Goal: Participate in discussion: Engage in conversation with other users on a specific topic

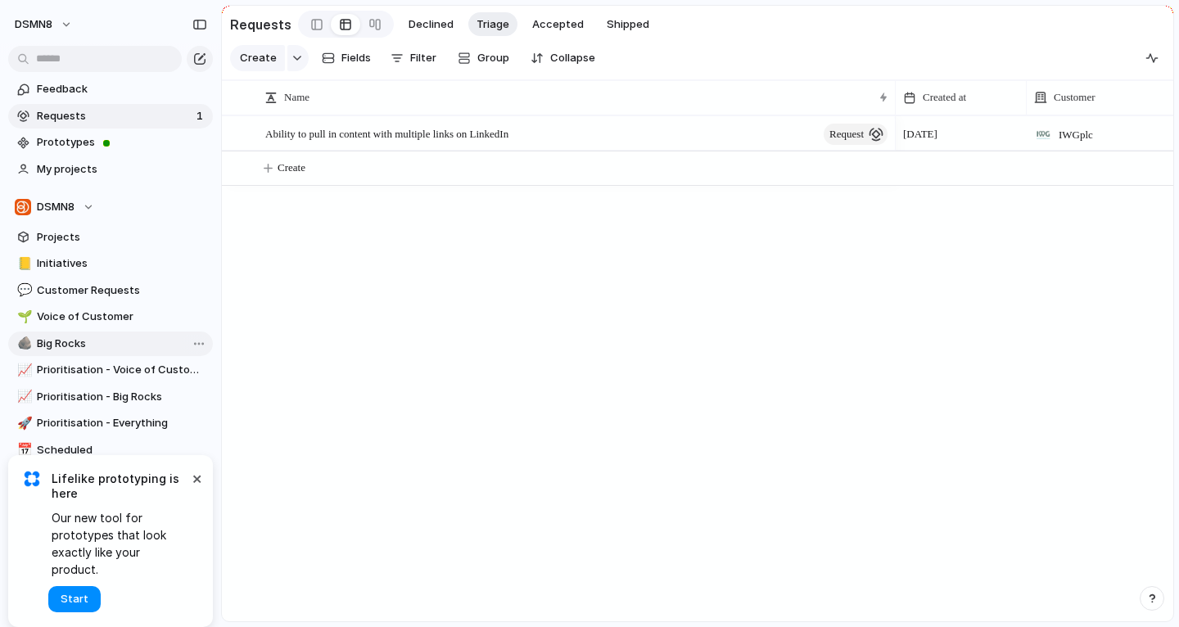
click at [162, 351] on link "🪨 Big Rocks" at bounding box center [110, 344] width 205 height 25
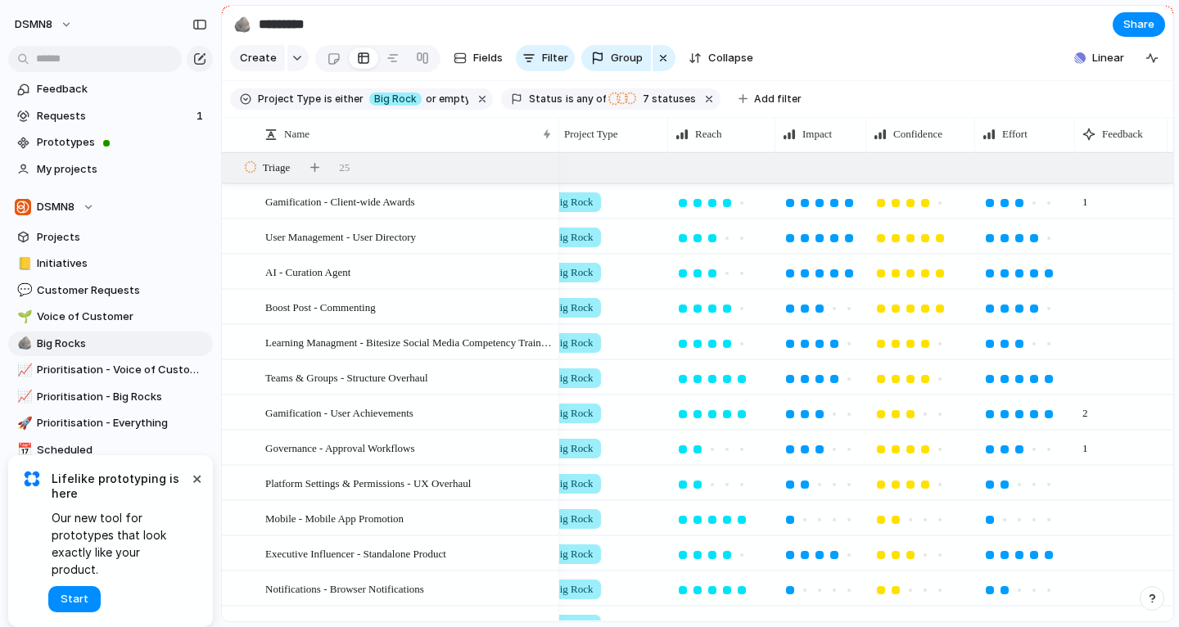
scroll to position [0, 327]
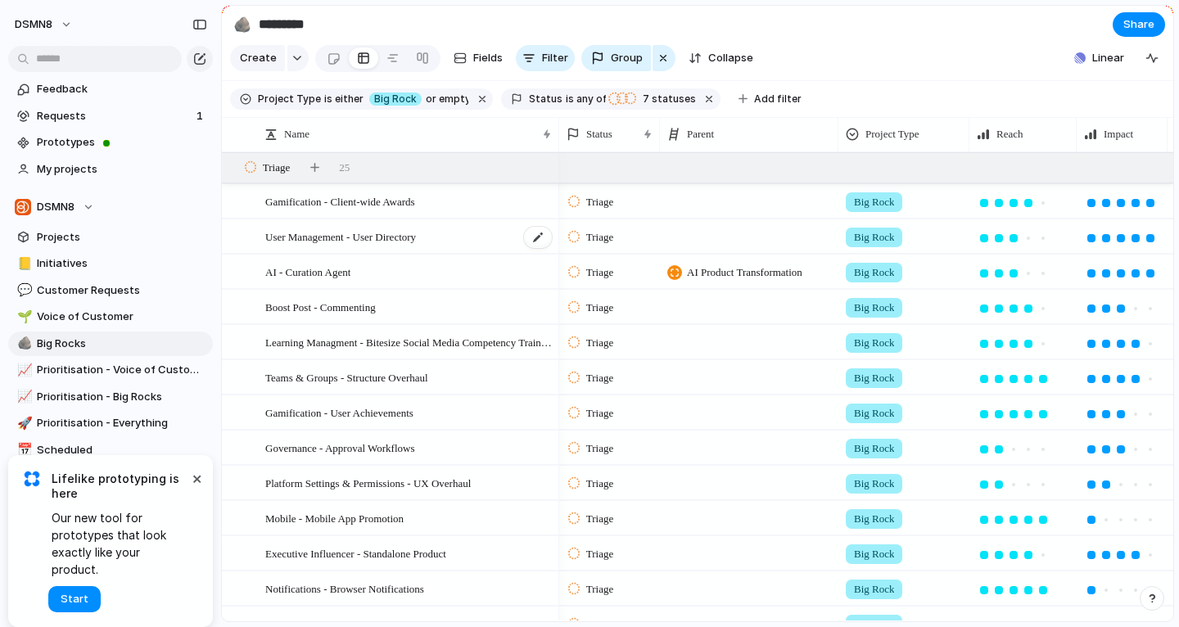
click at [381, 233] on span "User Management - User Directory" at bounding box center [340, 236] width 151 height 19
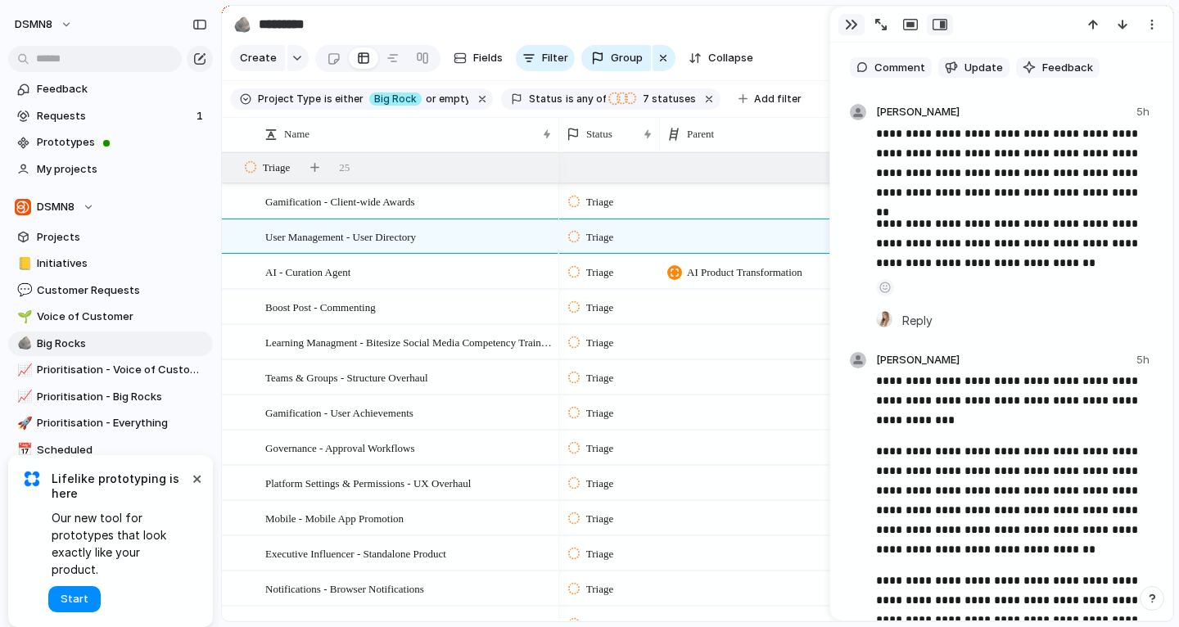
click at [852, 32] on button "button" at bounding box center [852, 24] width 26 height 21
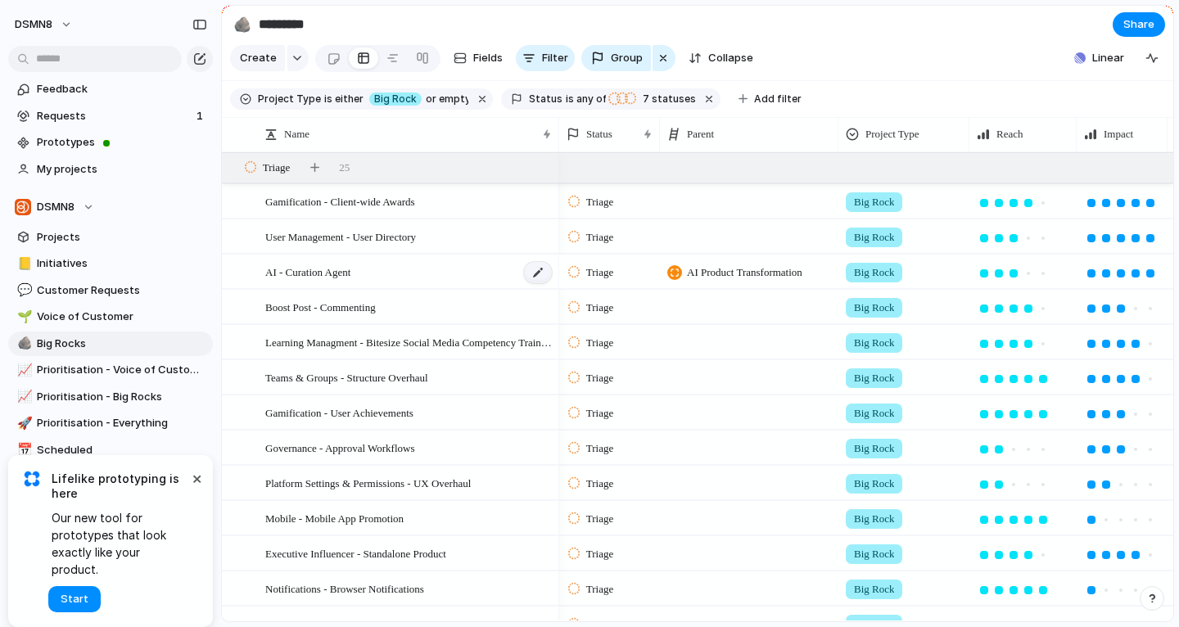
click at [539, 273] on div at bounding box center [538, 272] width 28 height 21
click at [481, 282] on div "AI - Curation Agent" at bounding box center [409, 273] width 288 height 34
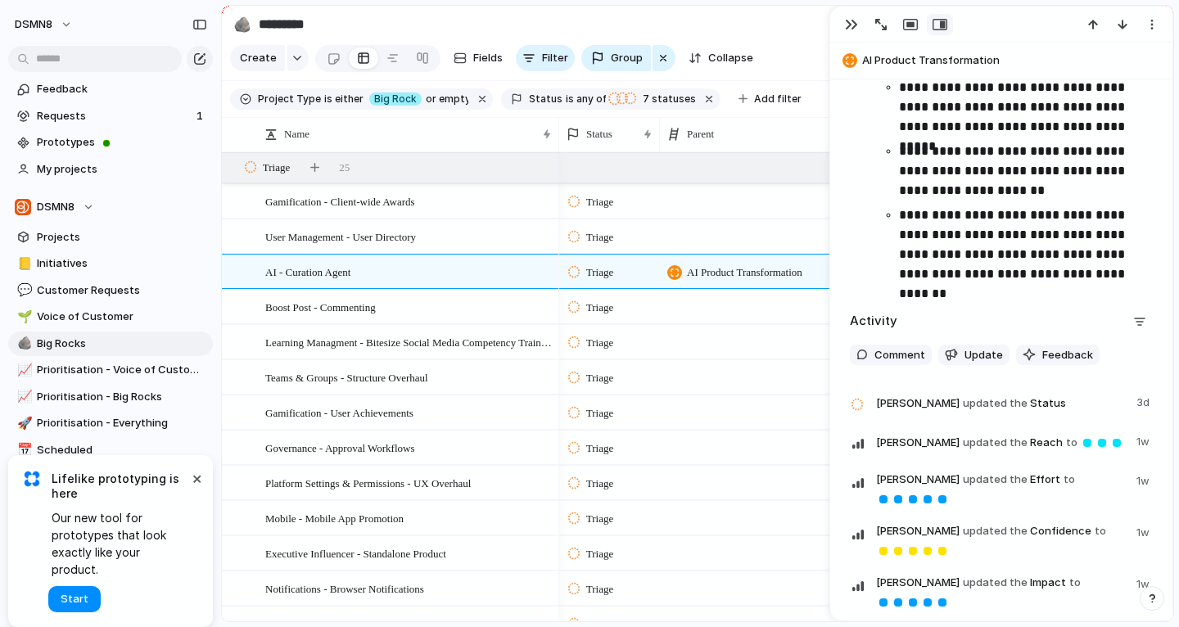
scroll to position [2324, 0]
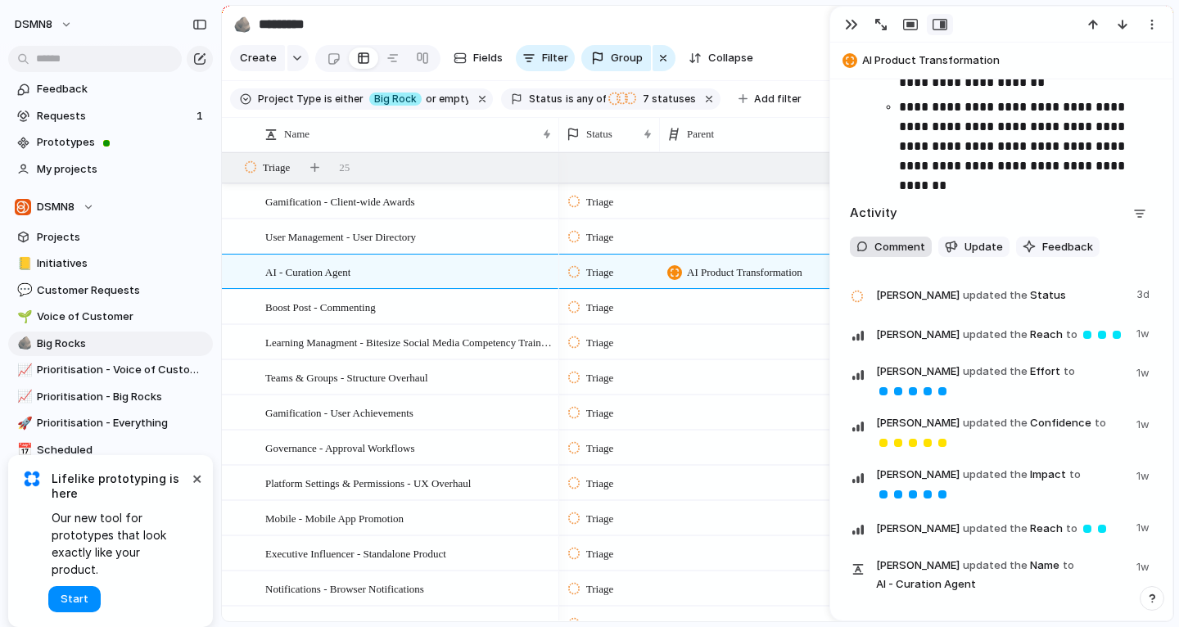
click at [904, 256] on button "Comment" at bounding box center [891, 247] width 82 height 21
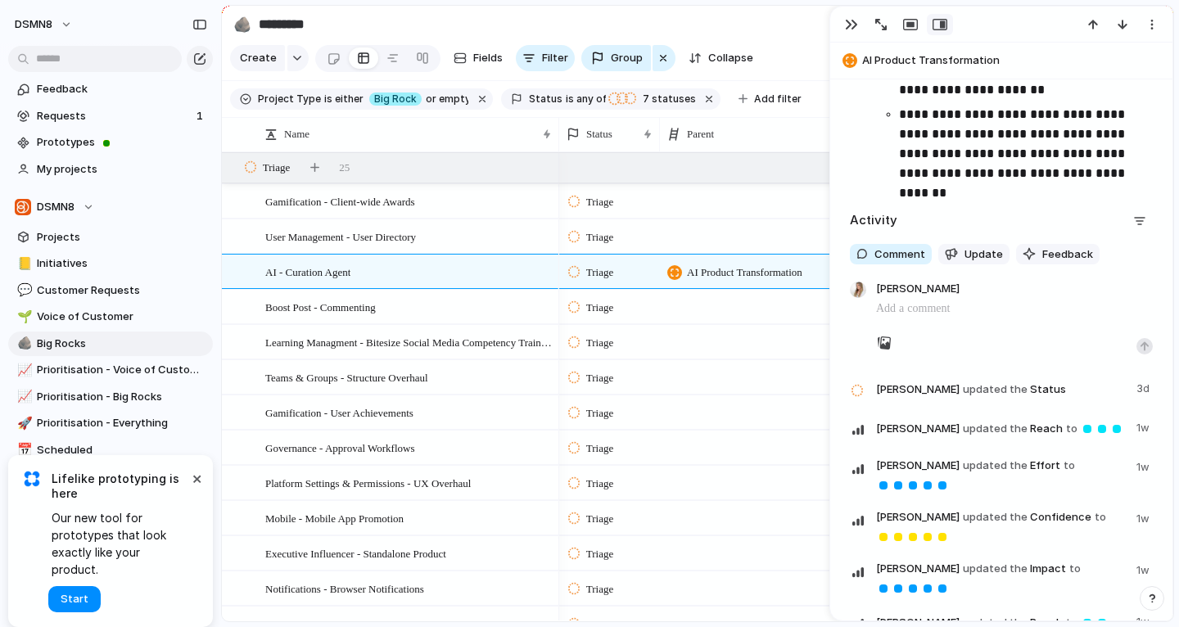
scroll to position [2321, 0]
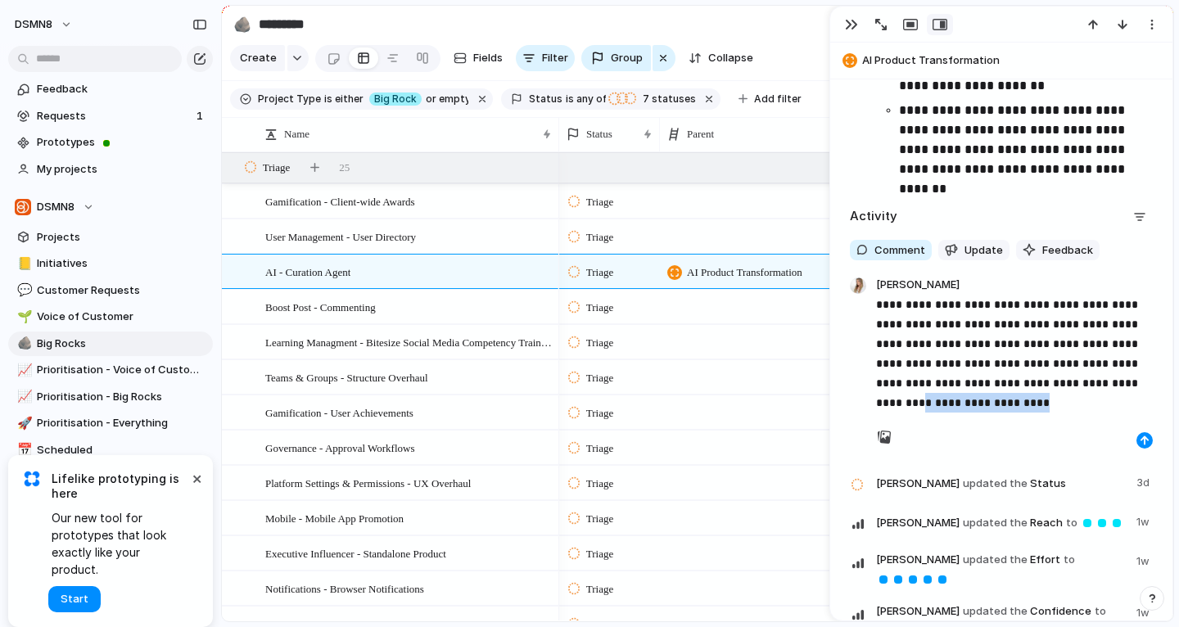
drag, startPoint x: 1011, startPoint y: 401, endPoint x: 852, endPoint y: 405, distance: 158.9
click at [852, 405] on div "**********" at bounding box center [1001, 361] width 313 height 175
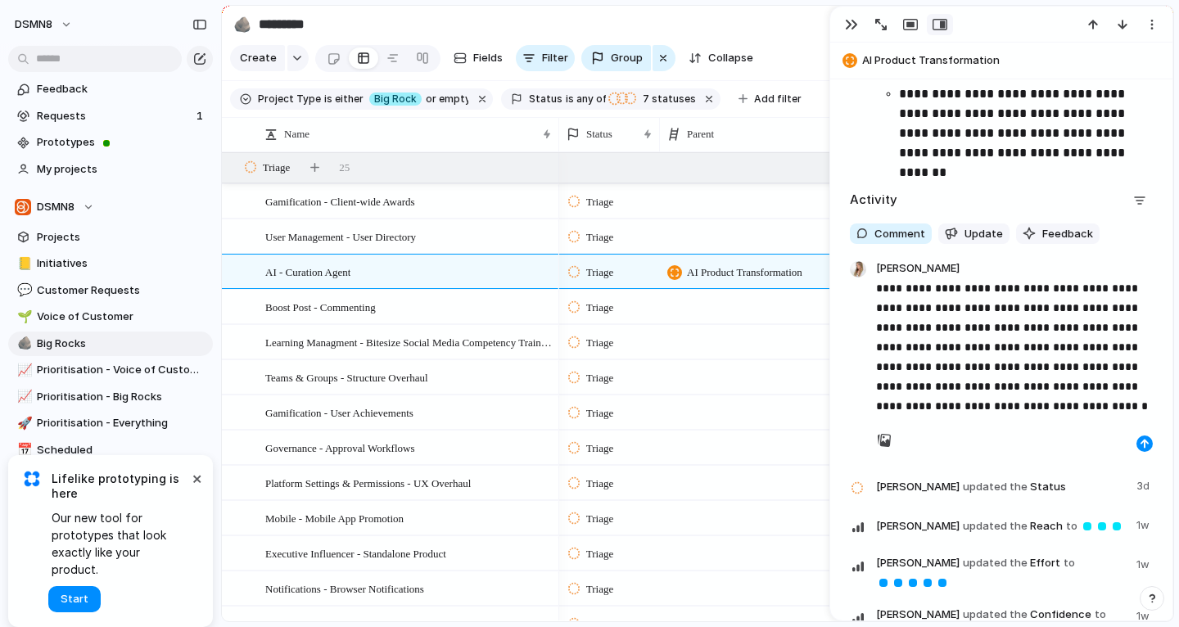
scroll to position [2338, 0]
click at [1147, 438] on div "button" at bounding box center [1145, 443] width 10 height 10
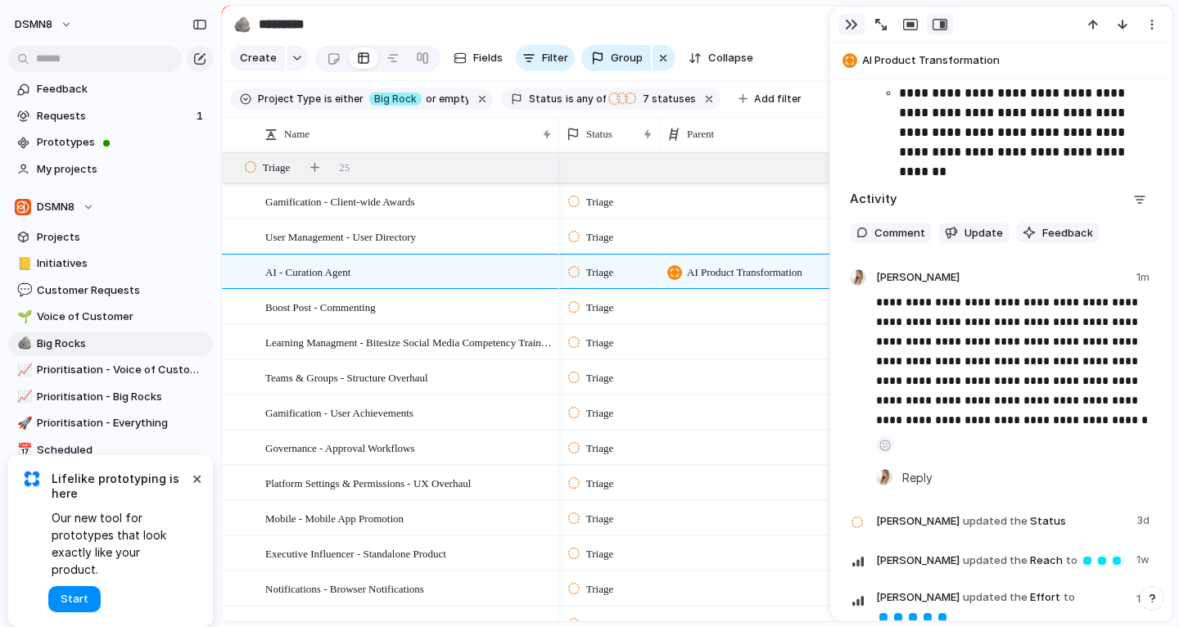
click at [854, 19] on div "button" at bounding box center [851, 24] width 13 height 13
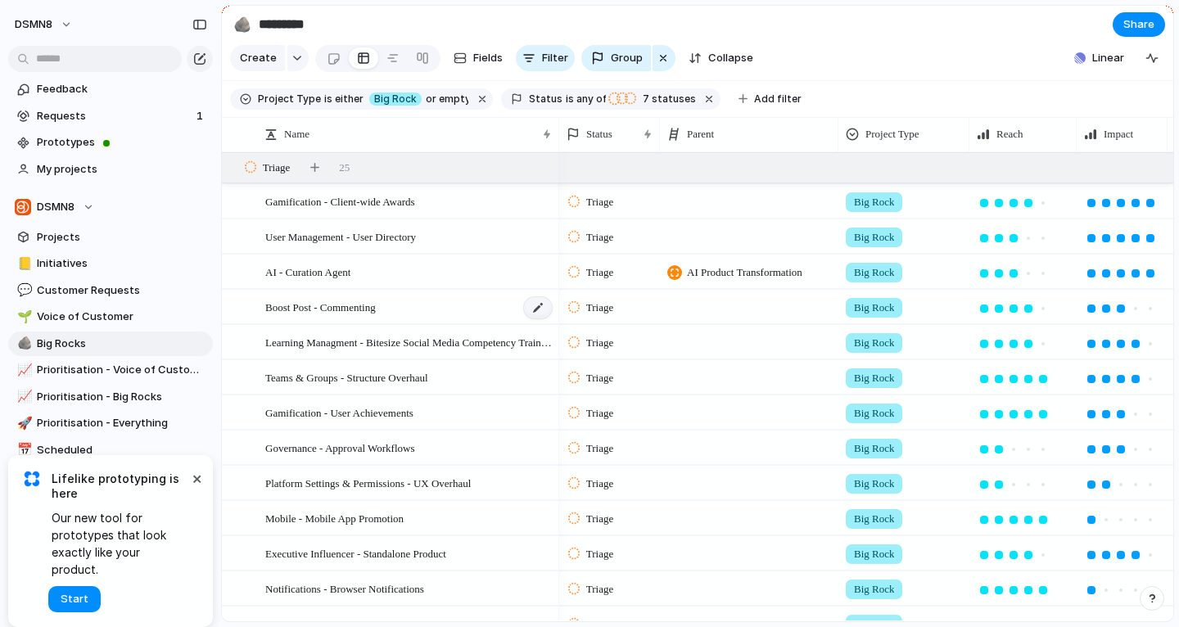
click at [524, 310] on div "Boost Post - Commenting" at bounding box center [409, 308] width 288 height 34
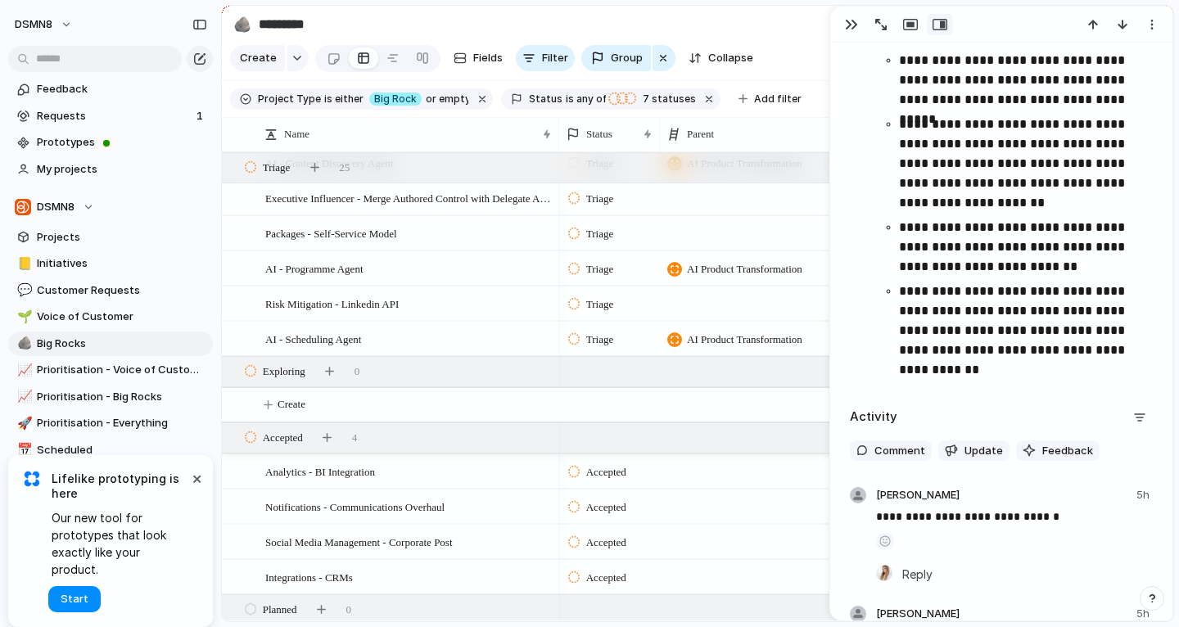
scroll to position [865, 0]
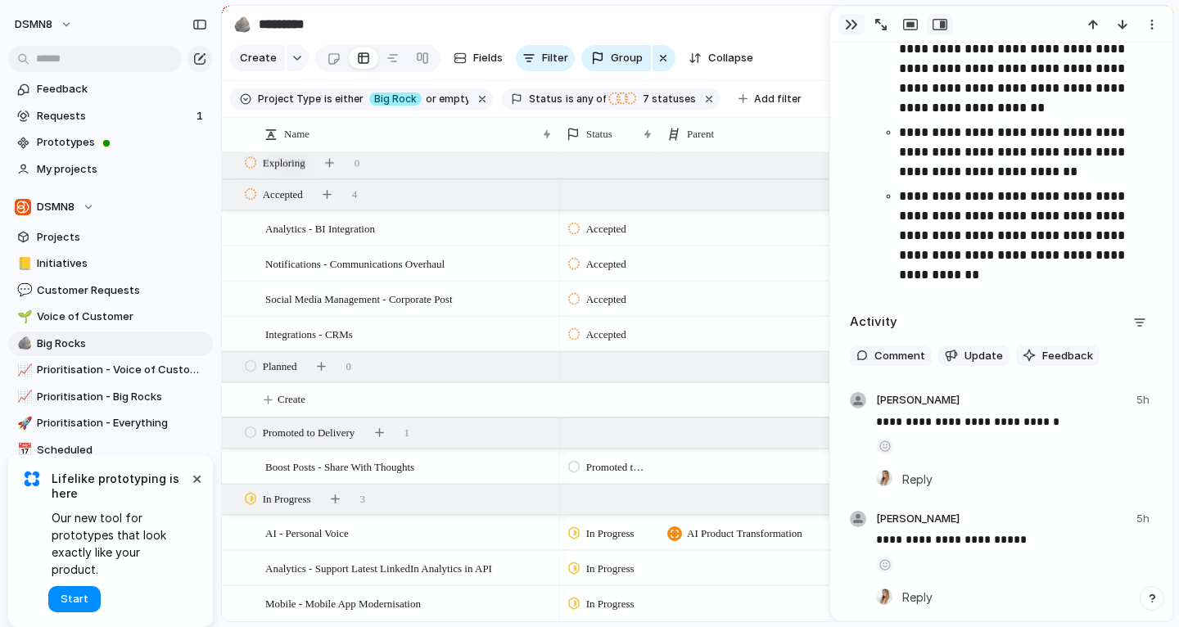
click at [853, 25] on div "button" at bounding box center [851, 24] width 13 height 13
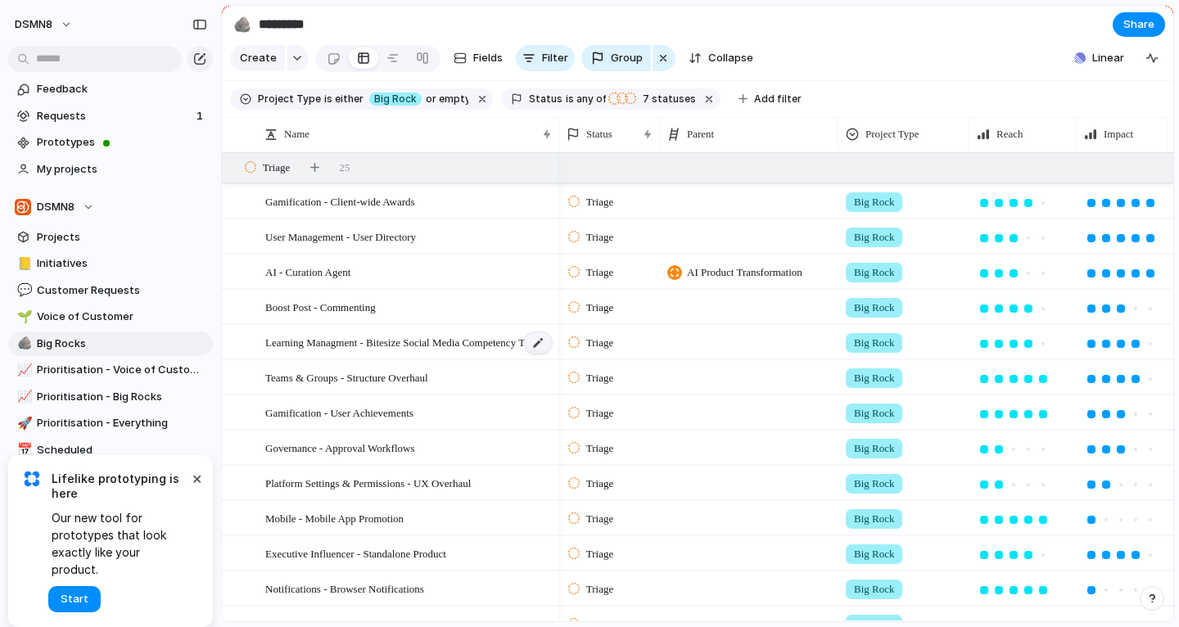
click at [532, 345] on div at bounding box center [538, 342] width 28 height 21
click at [468, 385] on div "Teams & Groups - Structure Overhaul" at bounding box center [409, 378] width 288 height 34
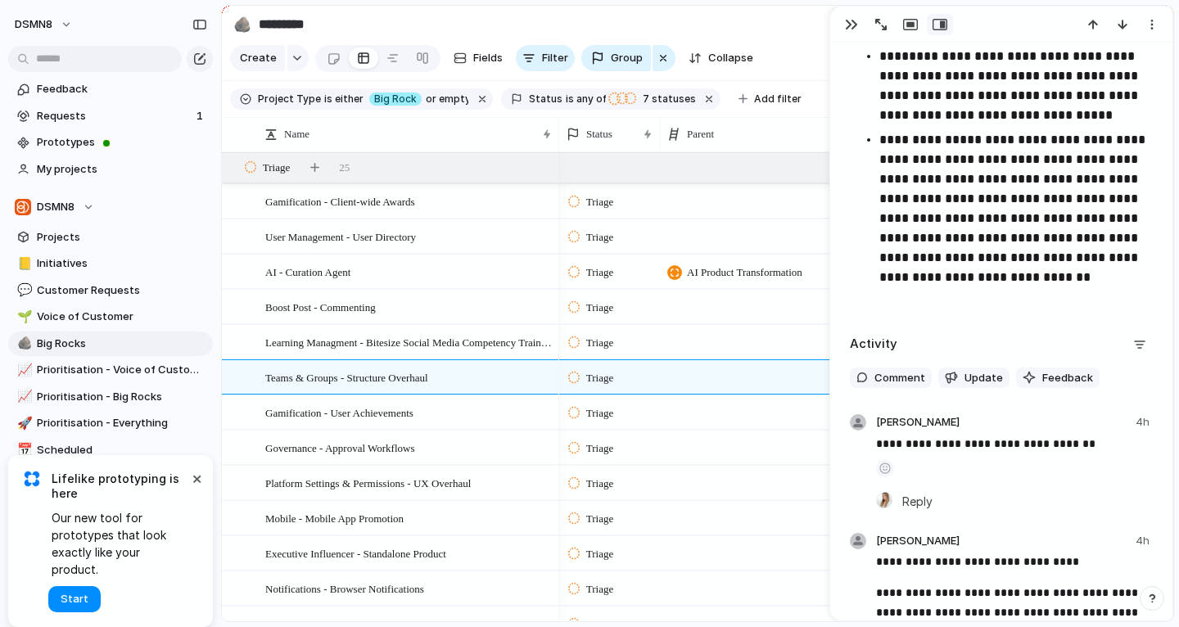
scroll to position [2927, 0]
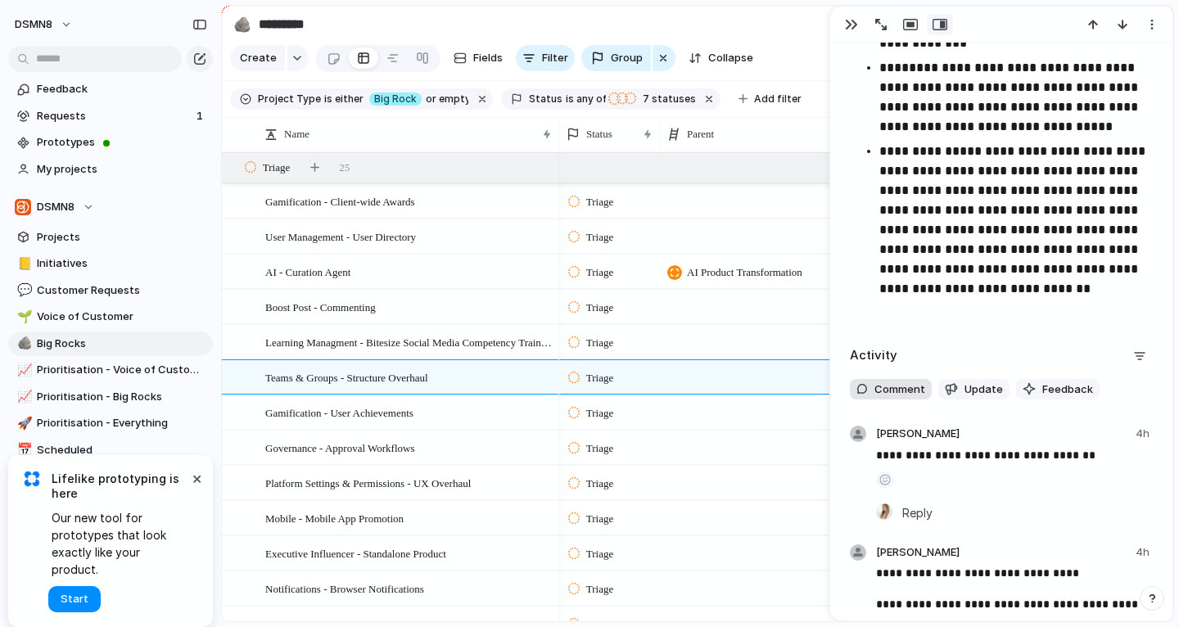
click at [916, 381] on button "Comment" at bounding box center [891, 389] width 82 height 21
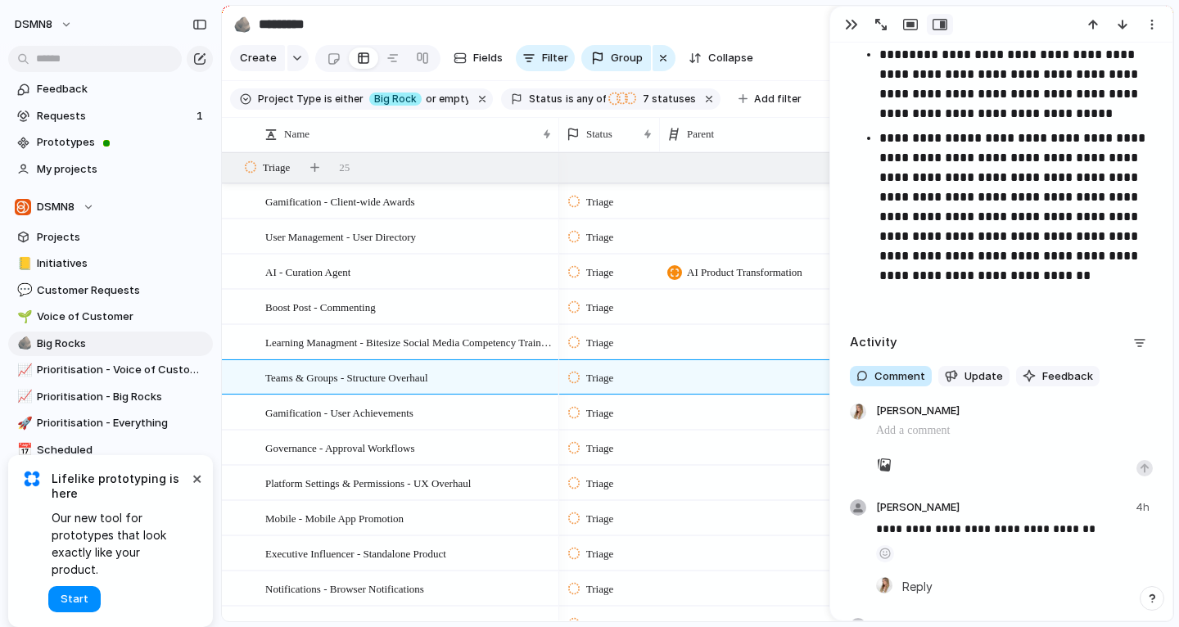
scroll to position [2944, 0]
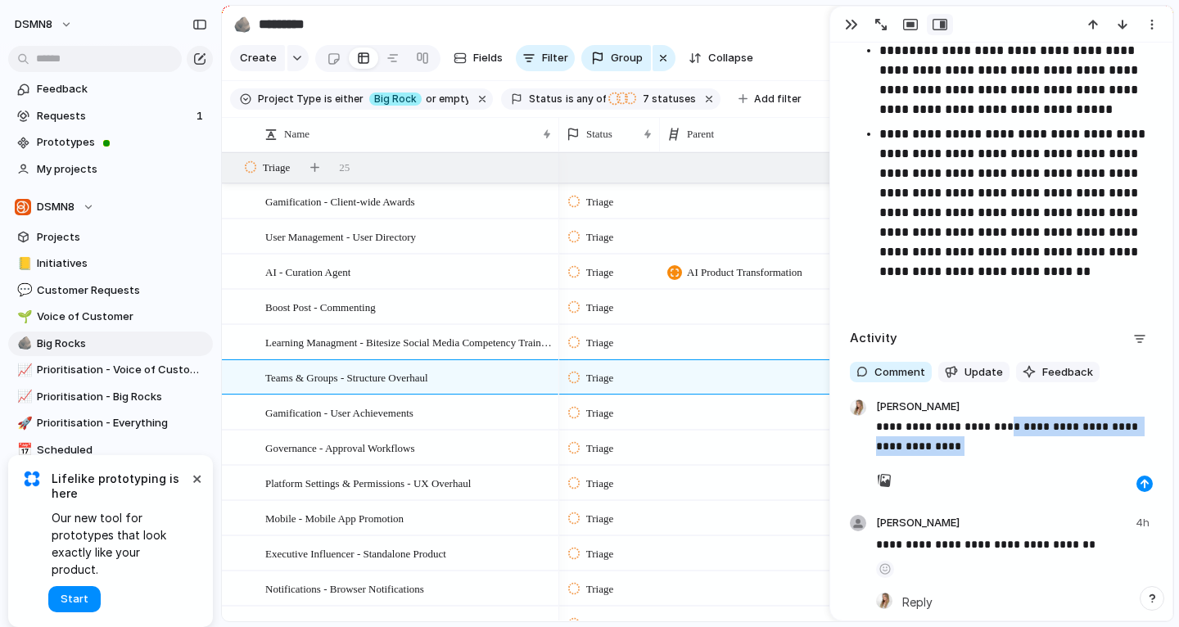
drag, startPoint x: 972, startPoint y: 440, endPoint x: 996, endPoint y: 422, distance: 29.8
click at [996, 422] on p "**********" at bounding box center [1014, 436] width 277 height 39
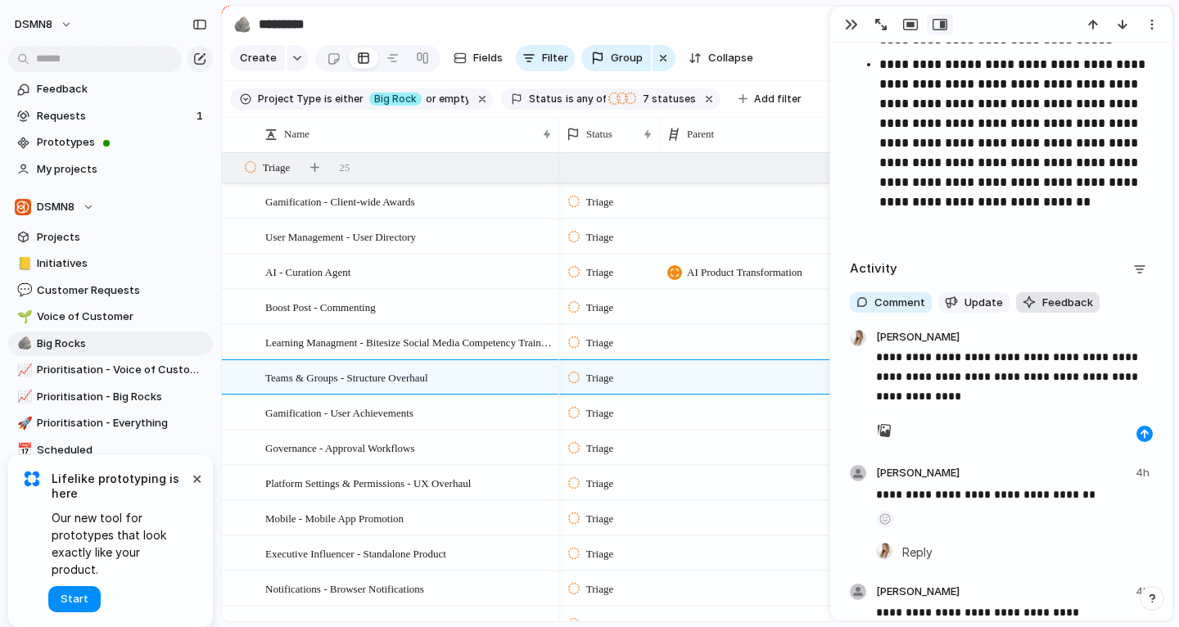
scroll to position [3033, 0]
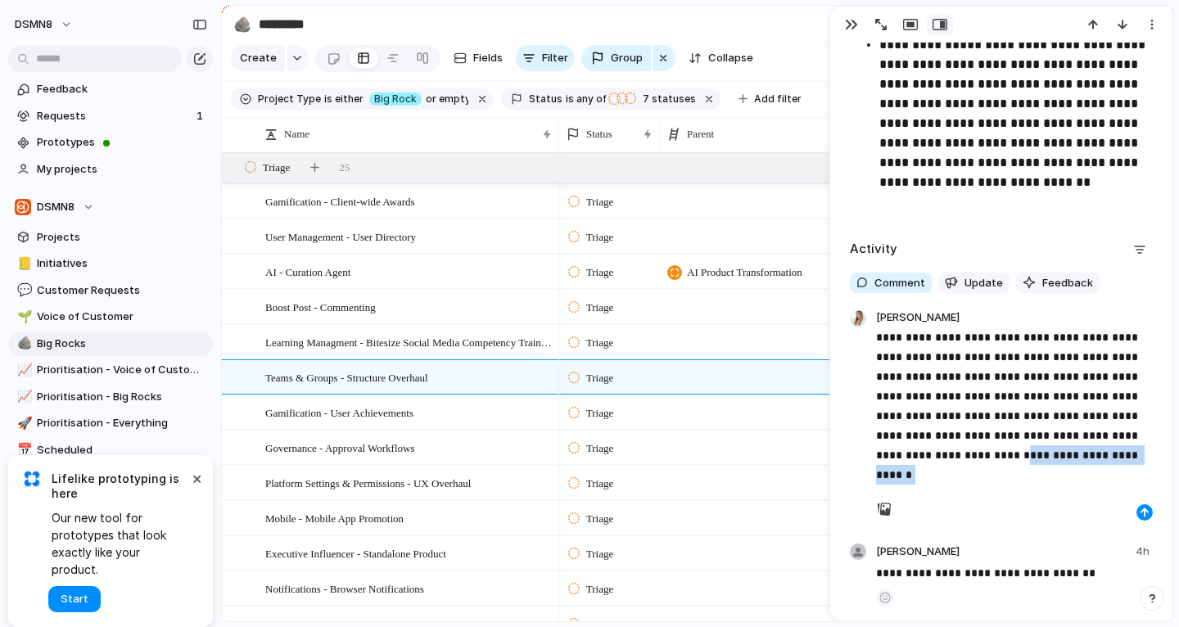
drag, startPoint x: 1061, startPoint y: 484, endPoint x: 1059, endPoint y: 458, distance: 26.3
click at [1059, 458] on p "**********" at bounding box center [1014, 406] width 277 height 157
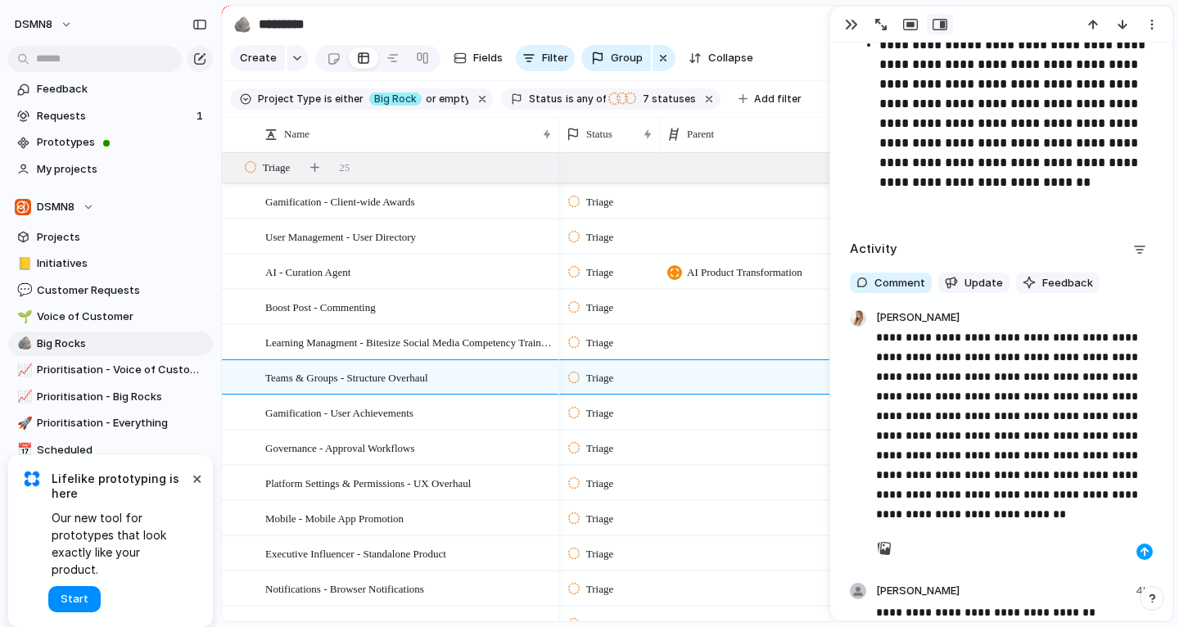
click at [1142, 556] on div "button" at bounding box center [1145, 552] width 10 height 10
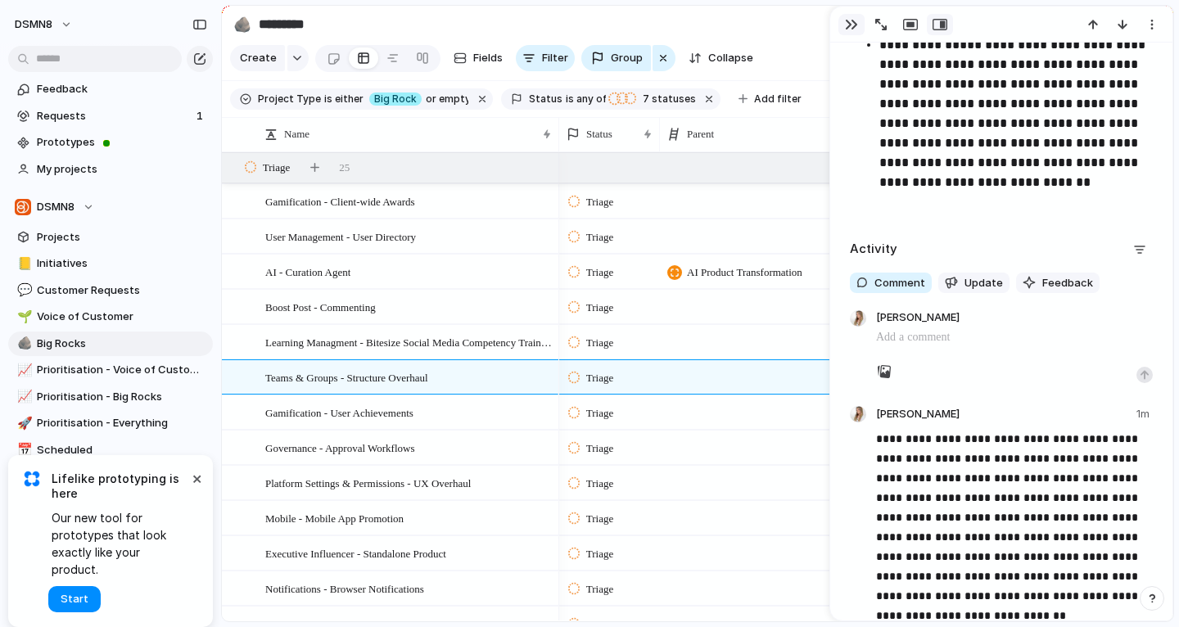
click at [855, 18] on div "button" at bounding box center [851, 24] width 13 height 13
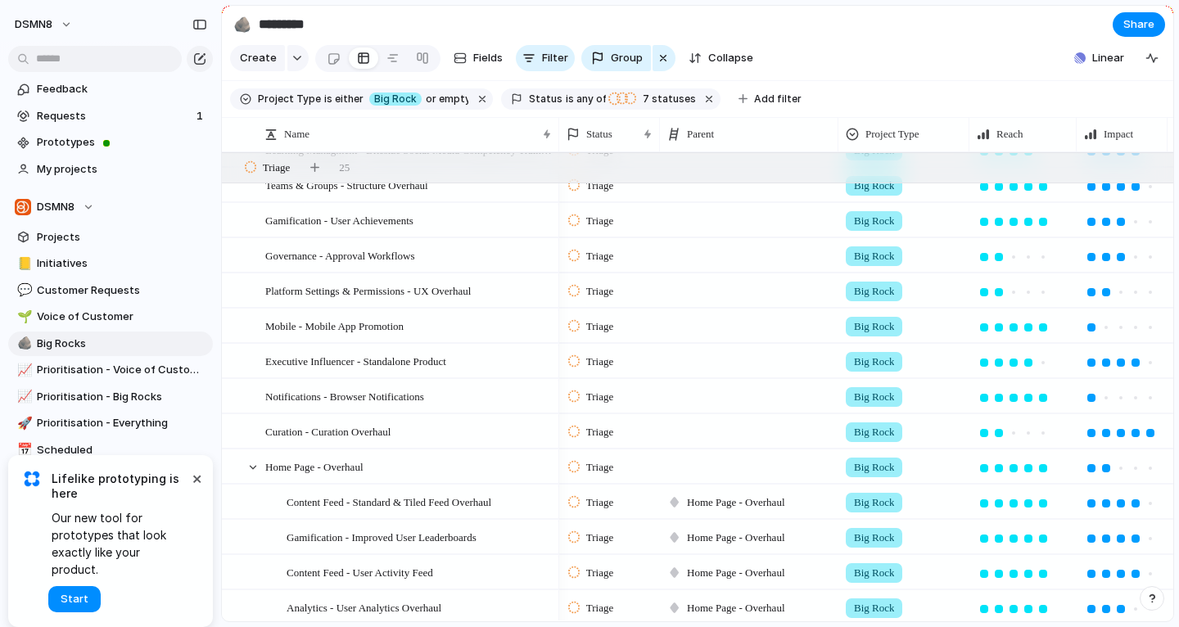
scroll to position [192, 0]
click at [479, 212] on div "Gamification - User Achievements" at bounding box center [409, 222] width 288 height 34
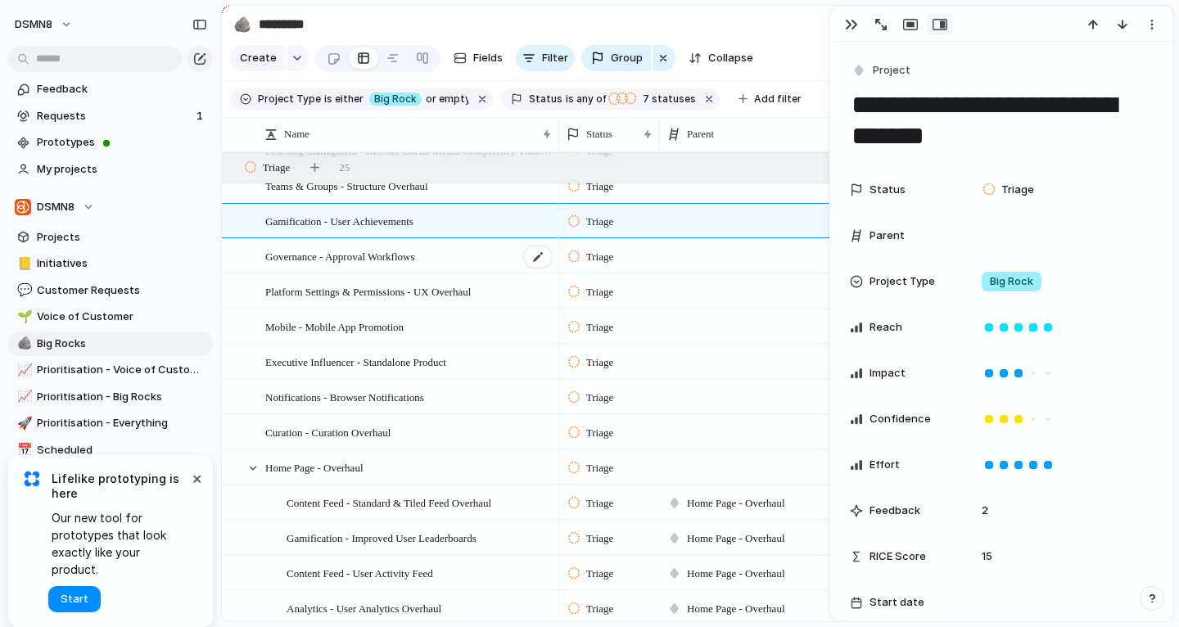
click at [465, 260] on div "Governance - Approval Workflows" at bounding box center [409, 257] width 288 height 34
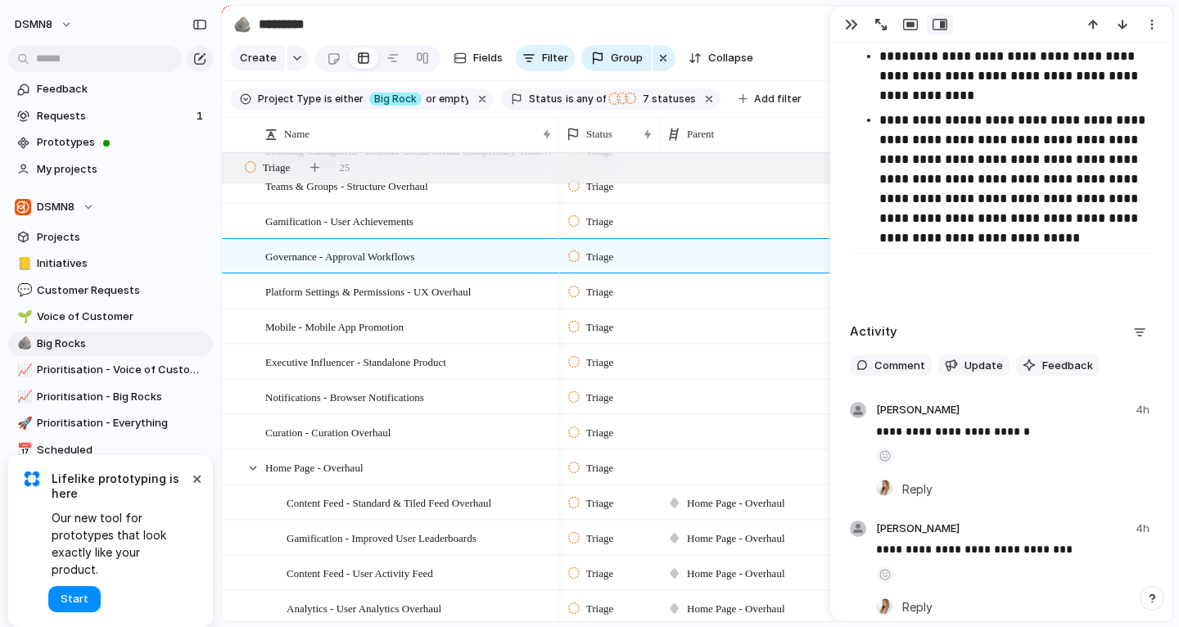
scroll to position [2490, 0]
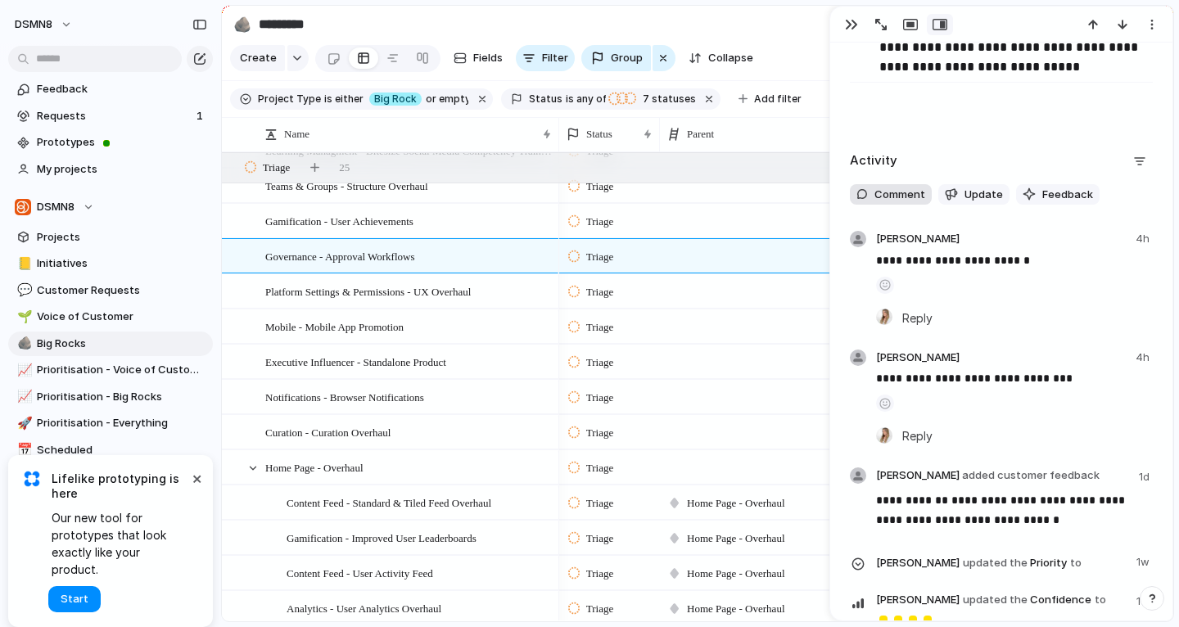
click at [907, 192] on span "Comment" at bounding box center [900, 195] width 51 height 16
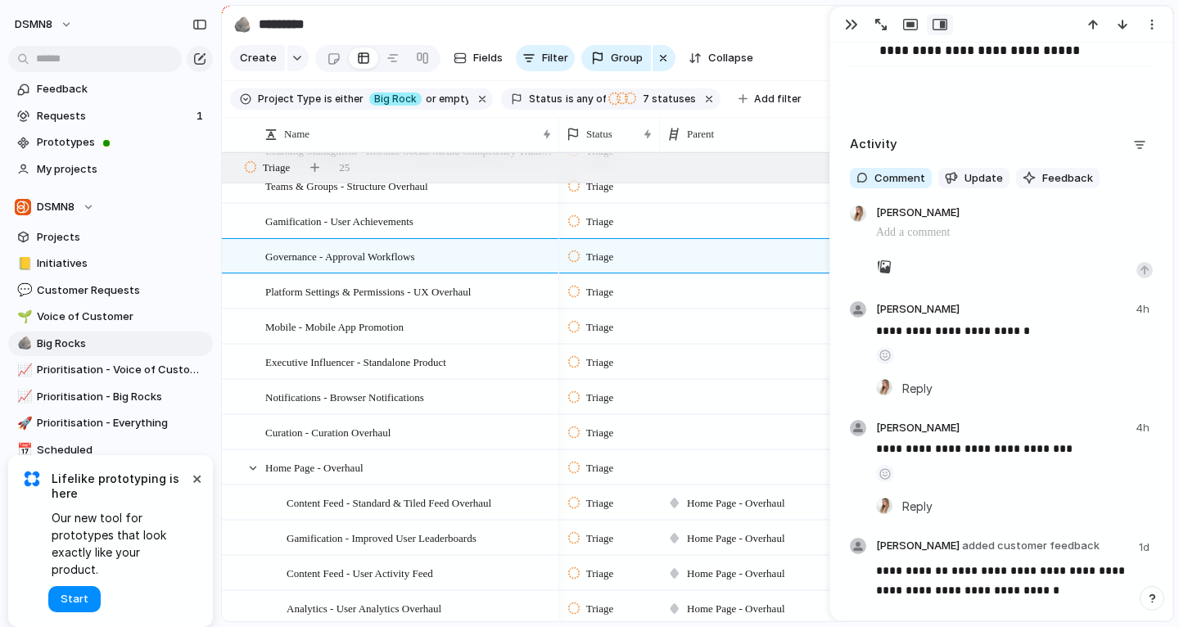
scroll to position [2508, 0]
drag, startPoint x: 1072, startPoint y: 233, endPoint x: 915, endPoint y: 231, distance: 157.2
click at [915, 231] on p "**********" at bounding box center [1014, 232] width 277 height 20
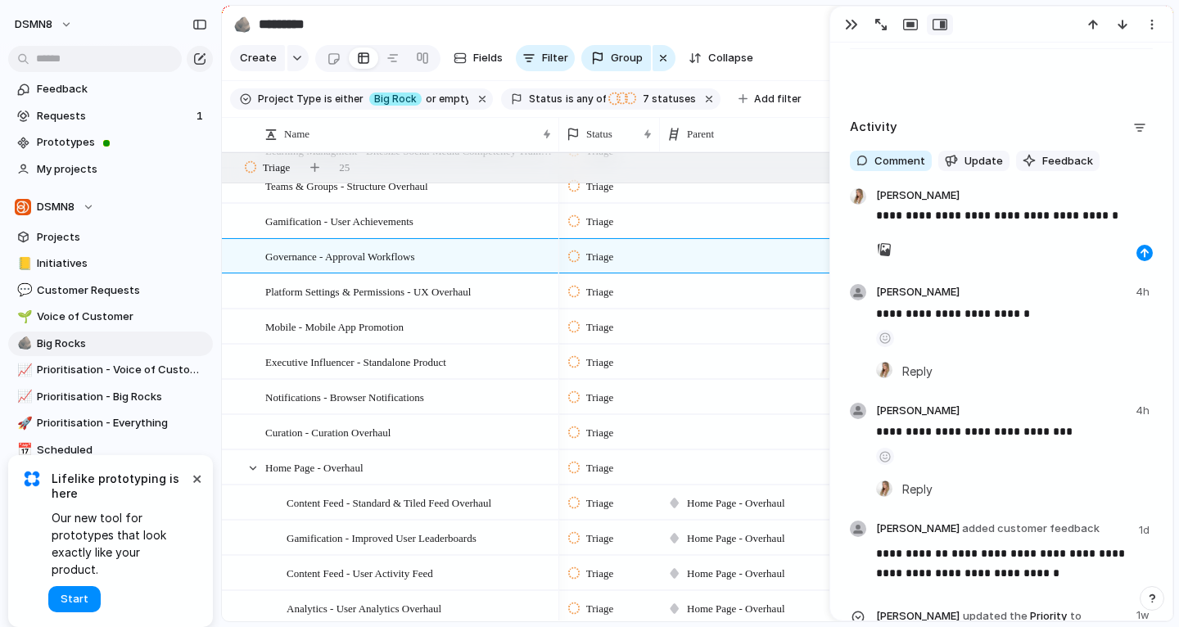
scroll to position [2515, 0]
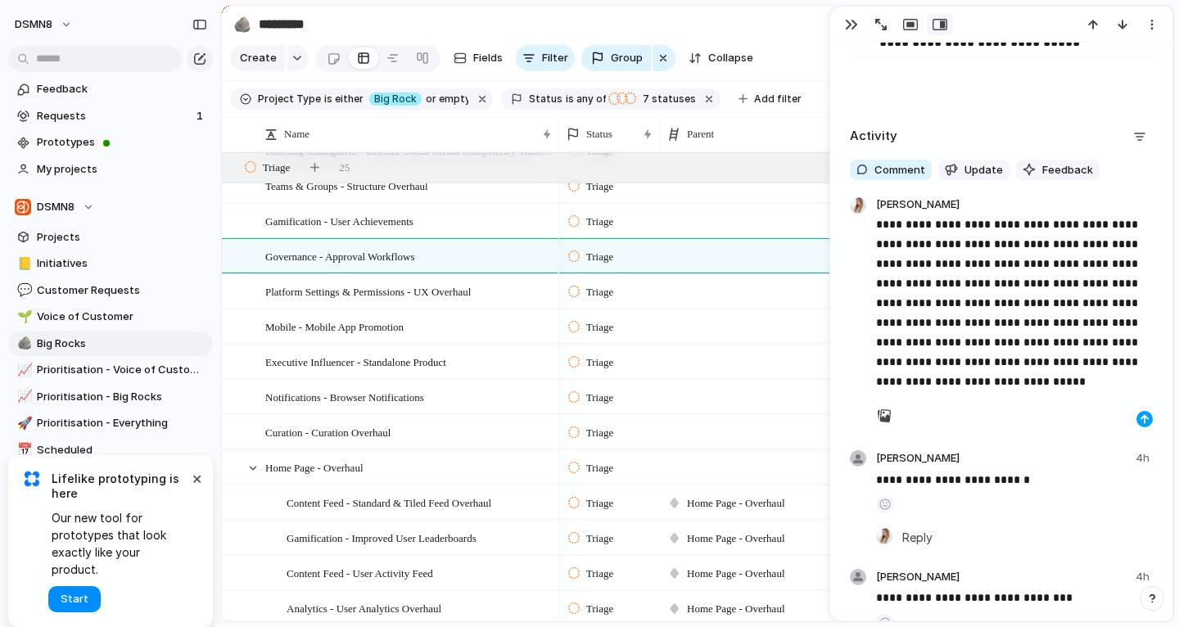
click at [1145, 413] on button "button" at bounding box center [1145, 419] width 16 height 16
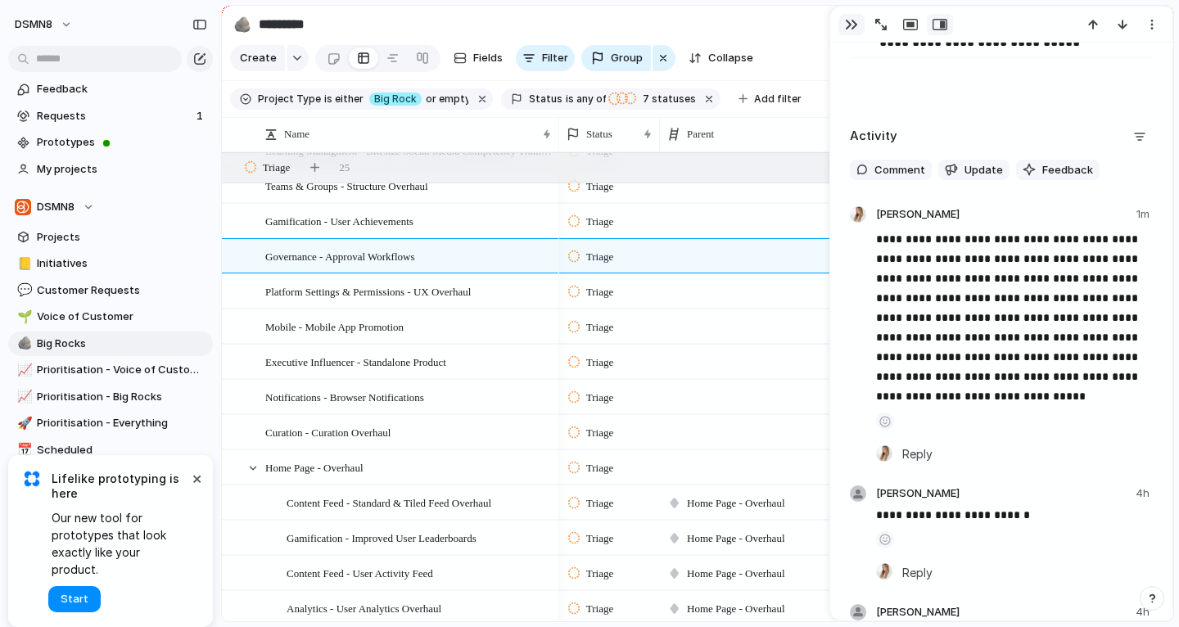
click at [853, 21] on div "button" at bounding box center [851, 24] width 13 height 13
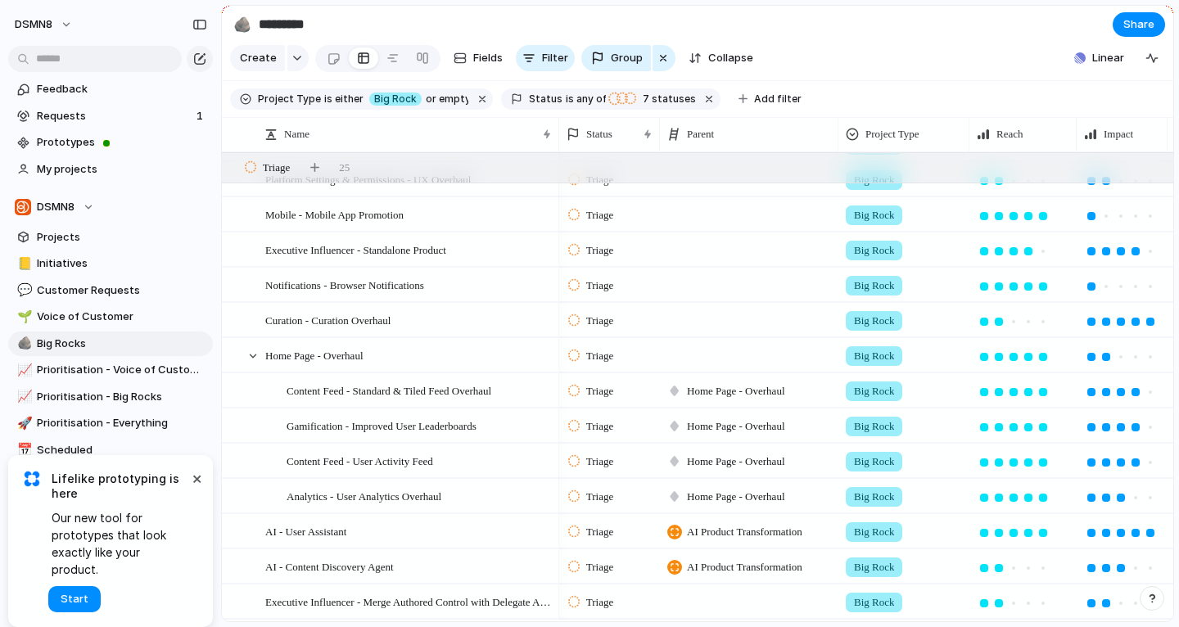
scroll to position [312, 0]
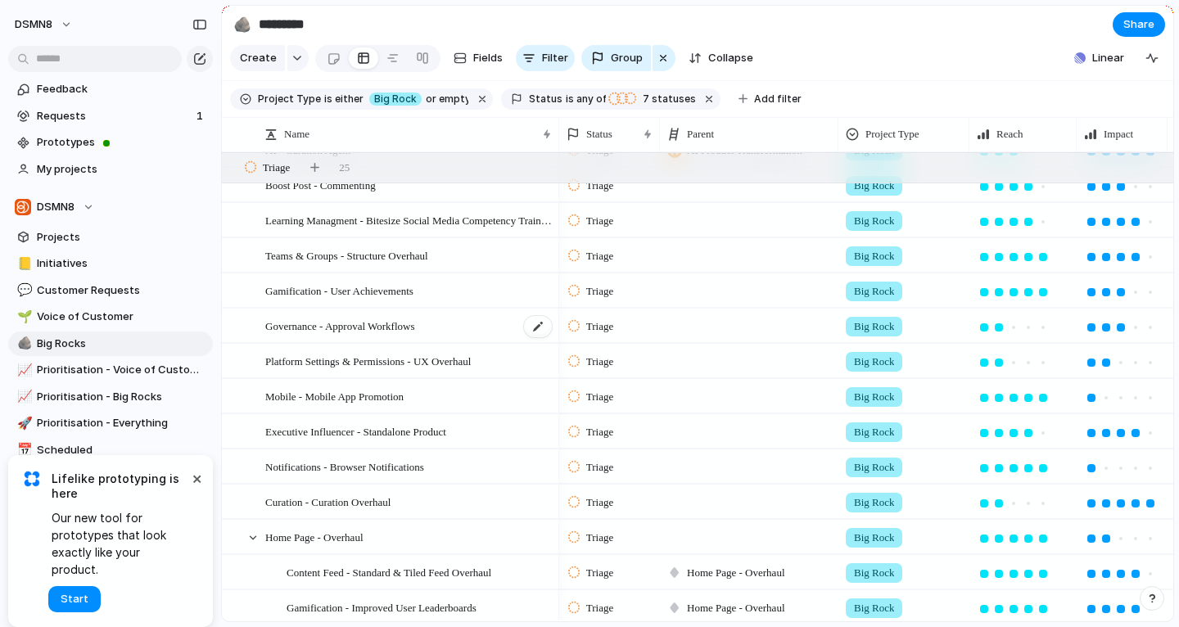
click at [489, 323] on div "Governance - Approval Workflows" at bounding box center [409, 327] width 288 height 34
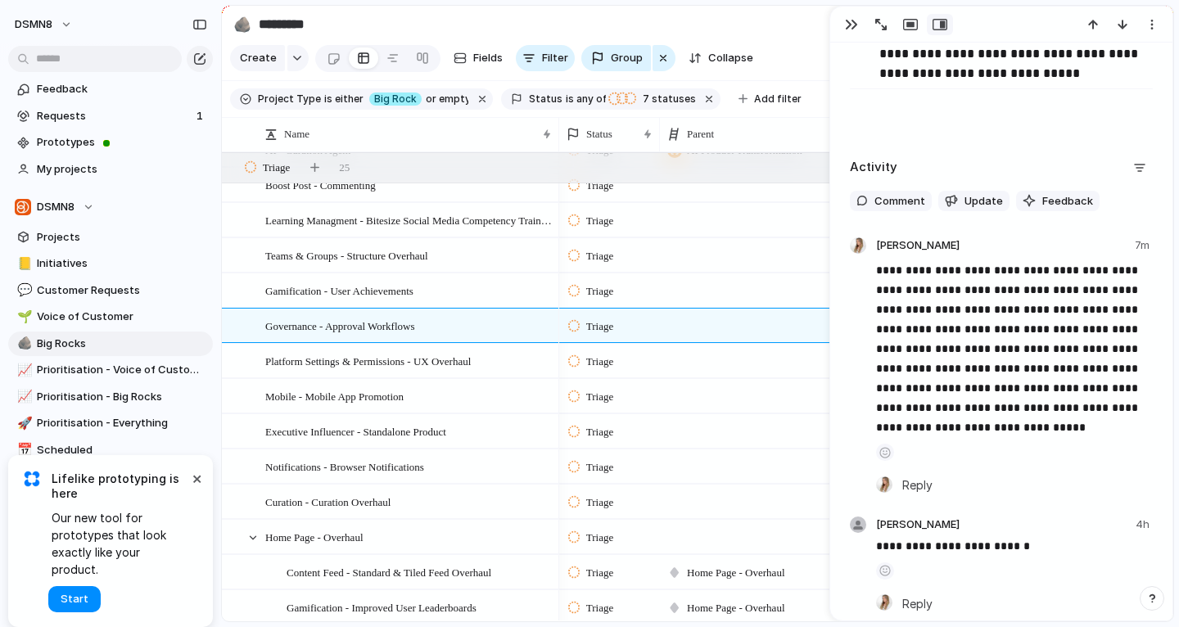
scroll to position [2422, 0]
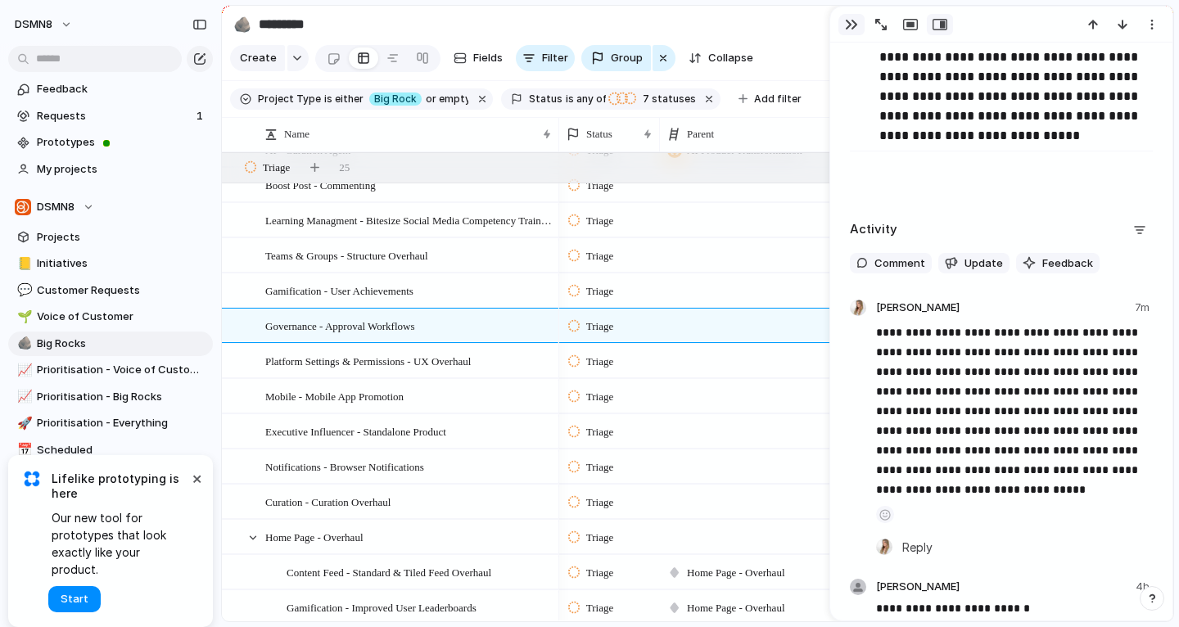
click at [849, 19] on div "button" at bounding box center [851, 24] width 13 height 13
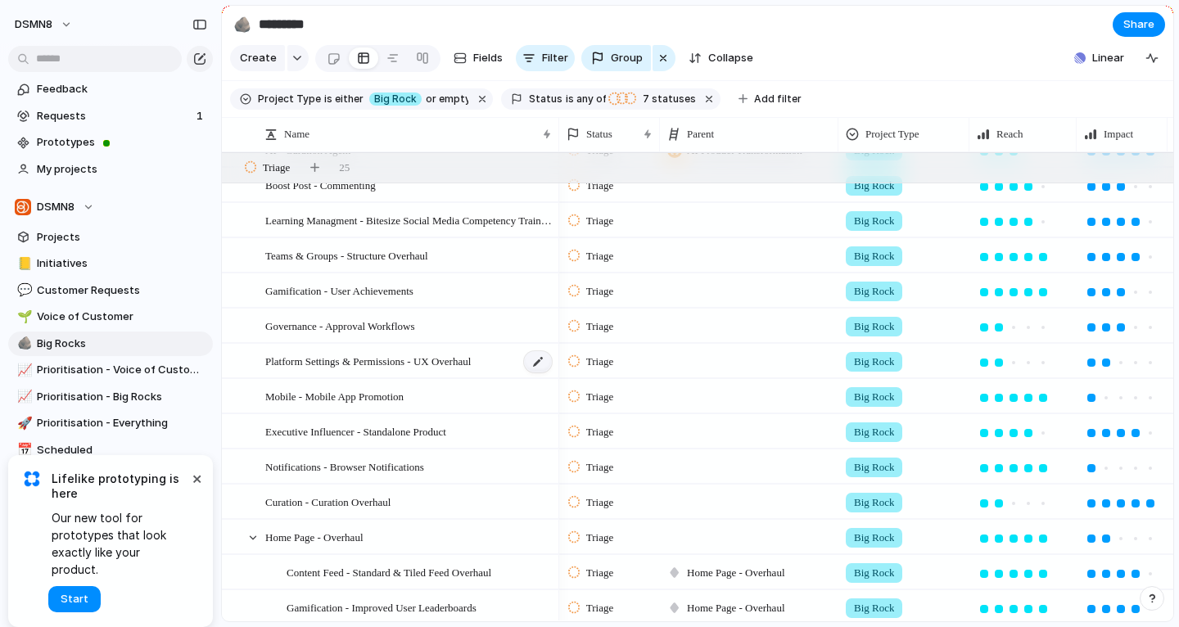
click at [528, 364] on div at bounding box center [538, 361] width 28 height 21
click at [524, 370] on div "Platform Settings & Permissions - UX Overhaul" at bounding box center [409, 362] width 288 height 34
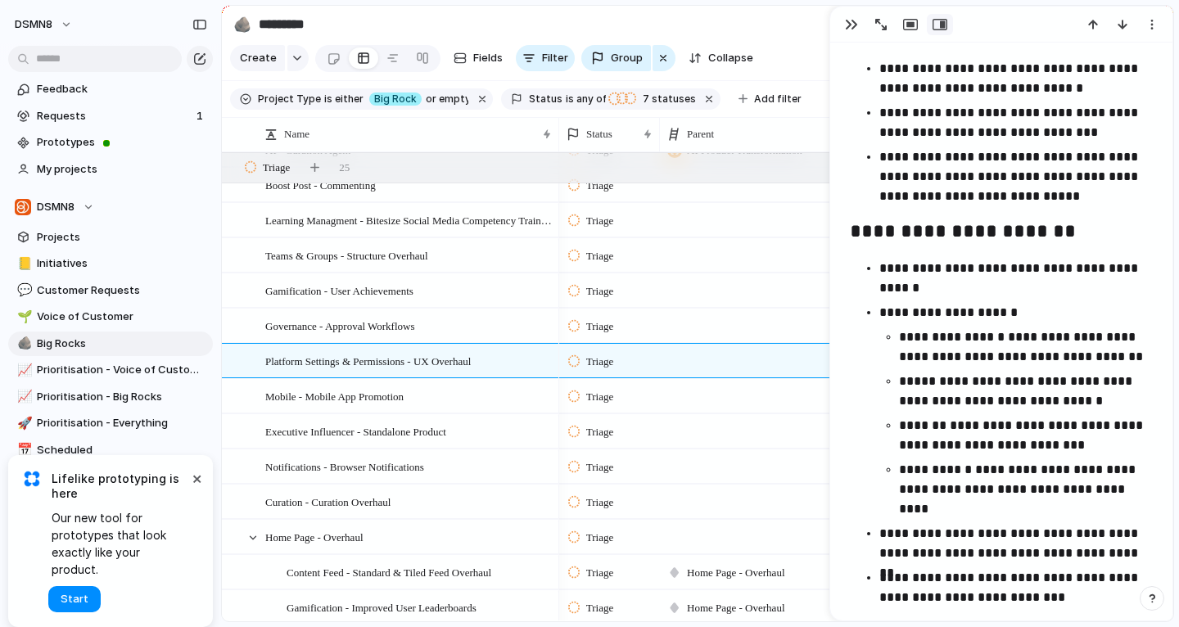
scroll to position [1206, 0]
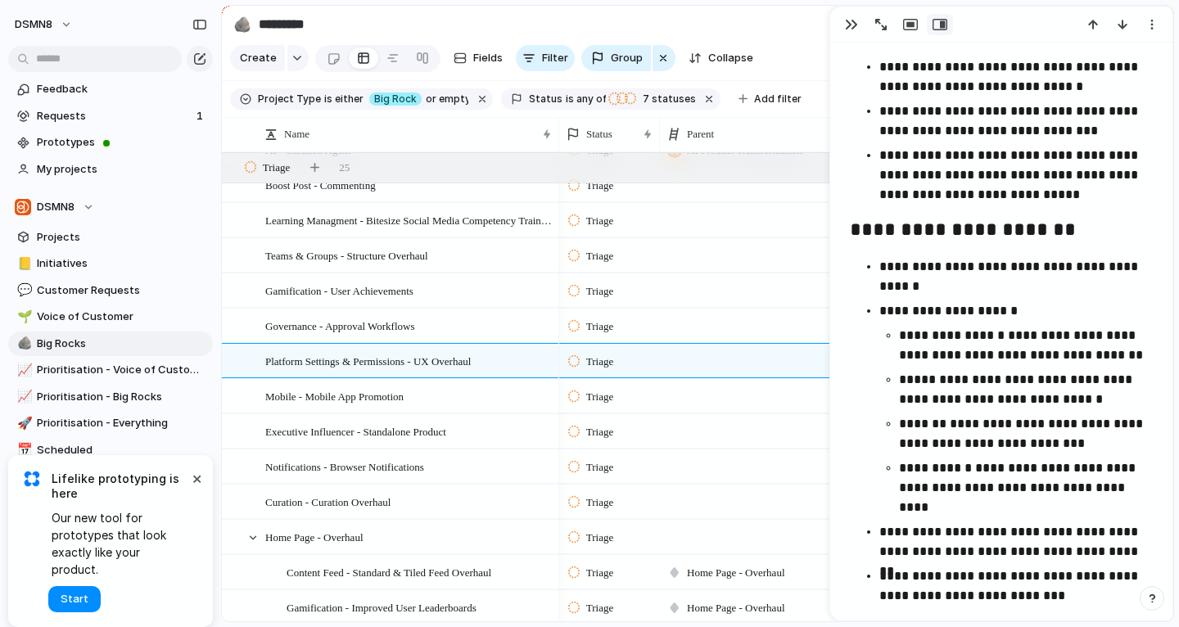
click at [812, 120] on div "Parent" at bounding box center [748, 134] width 171 height 34
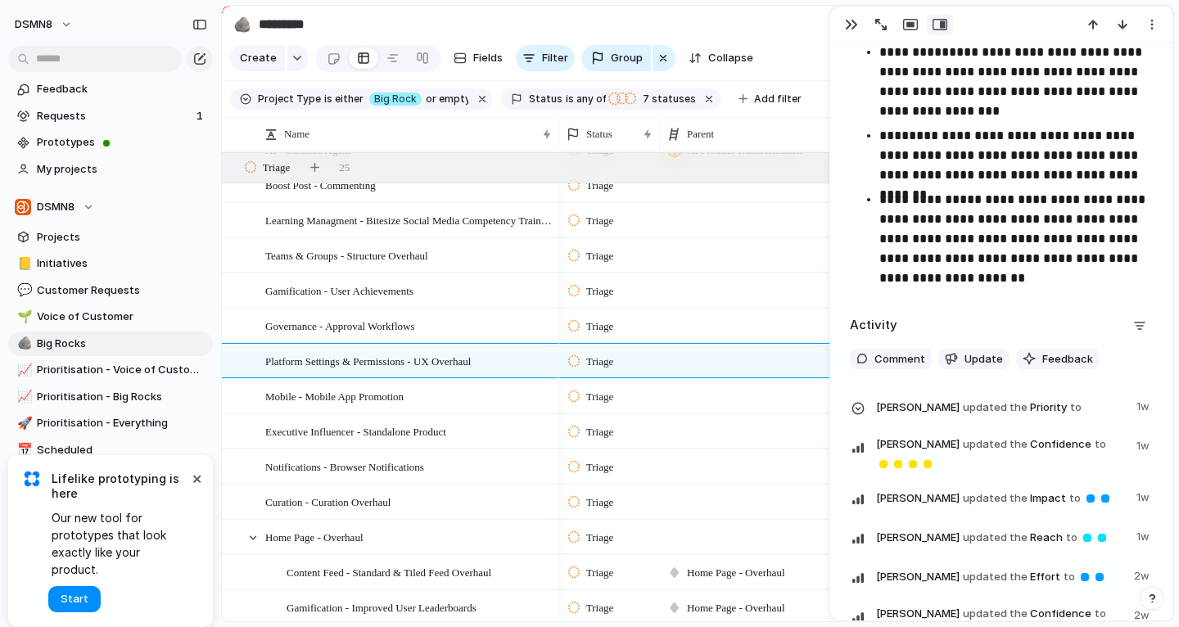
scroll to position [2619, 0]
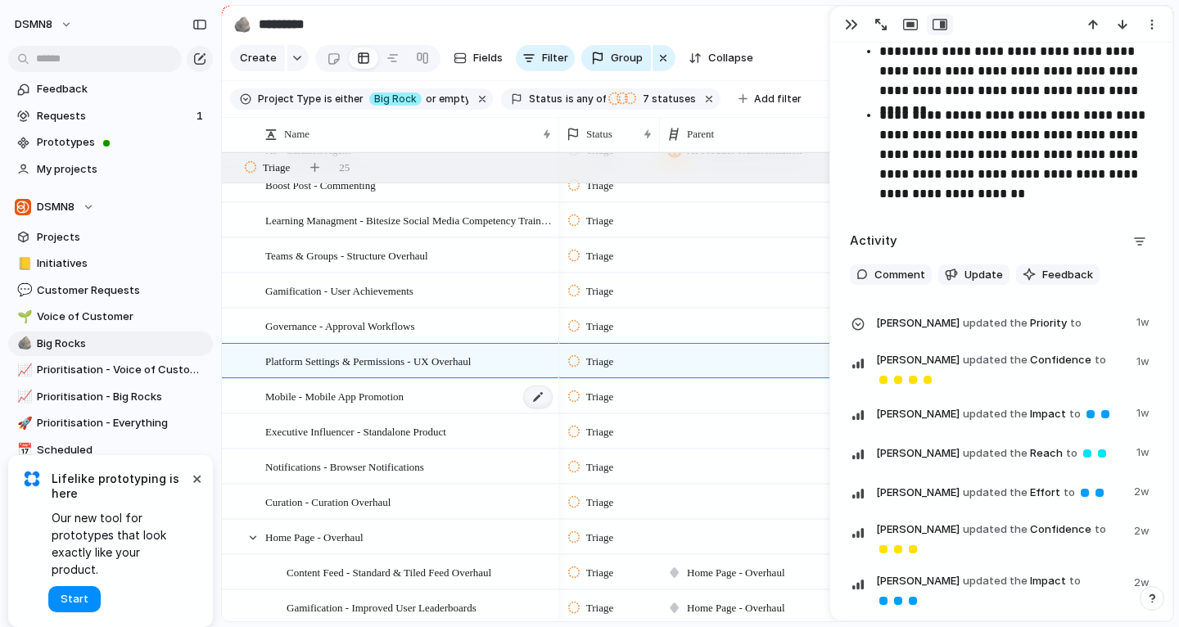
click at [530, 395] on div at bounding box center [538, 397] width 28 height 21
click at [513, 435] on div "Executive Influencer - Standalone Product" at bounding box center [409, 432] width 288 height 34
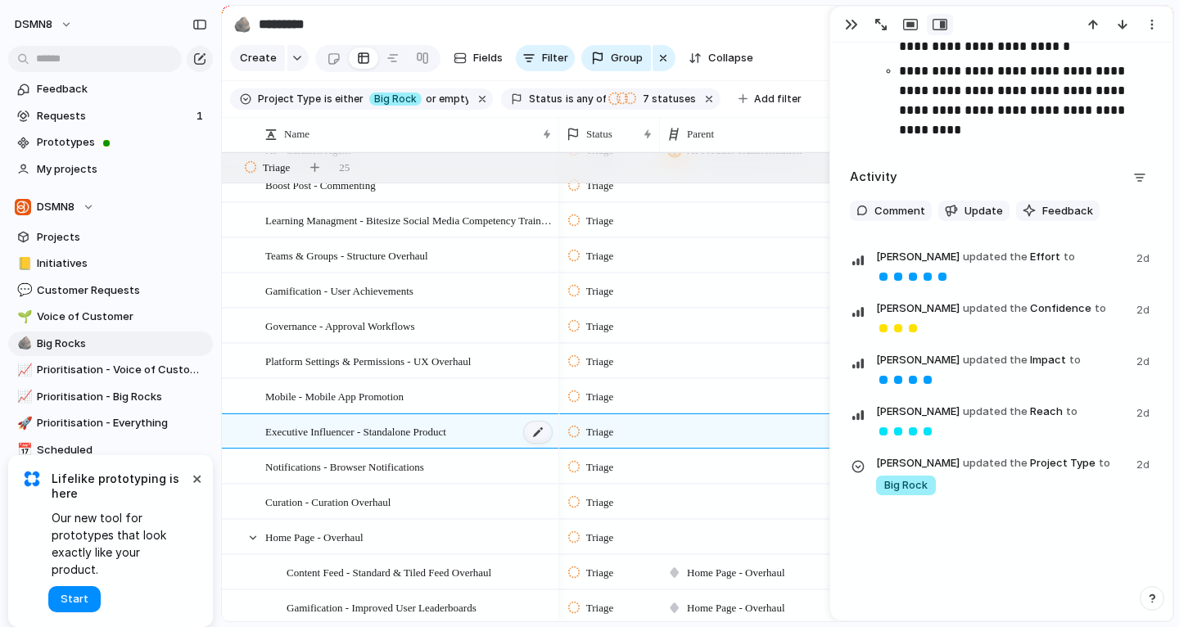
scroll to position [2555, 0]
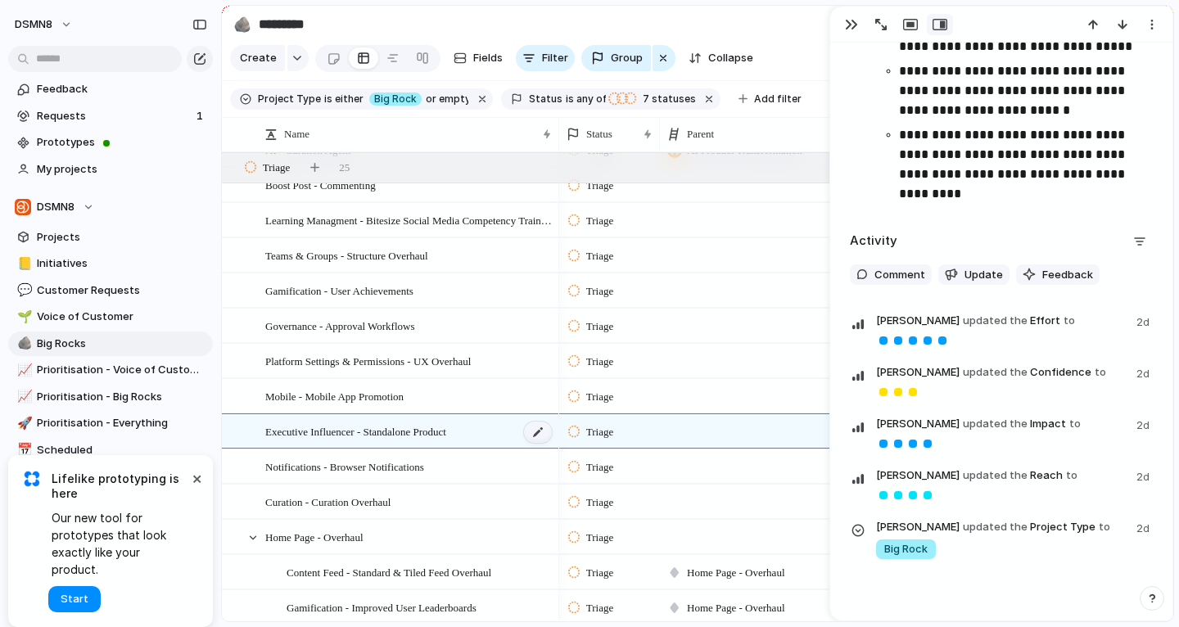
click at [533, 434] on div at bounding box center [538, 432] width 28 height 21
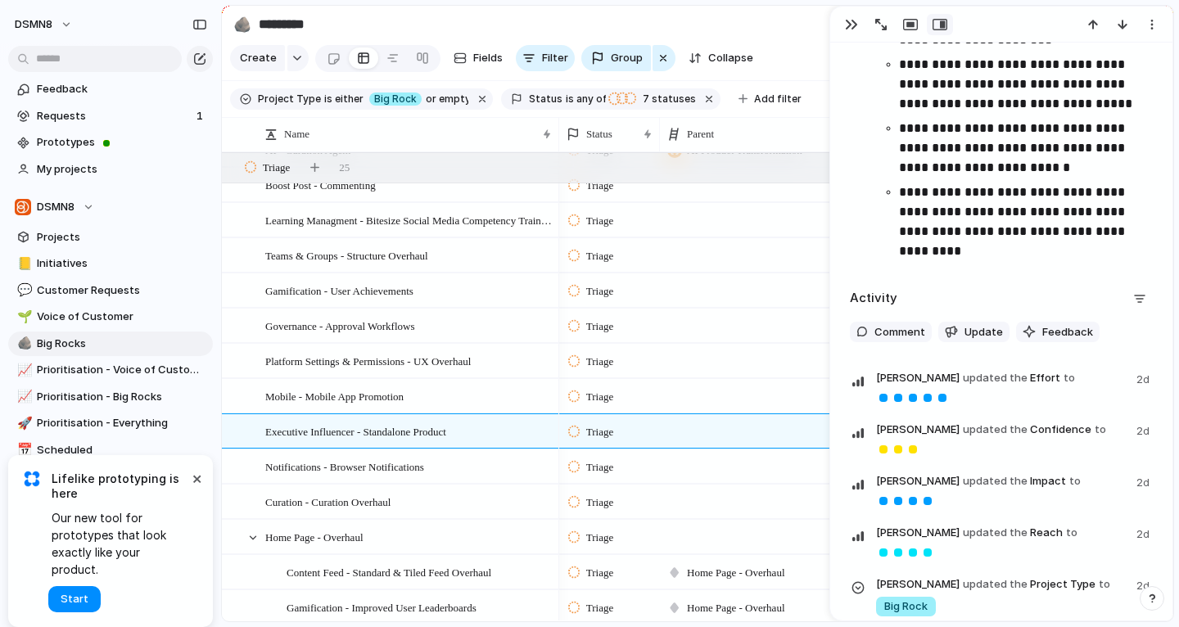
scroll to position [2411, 0]
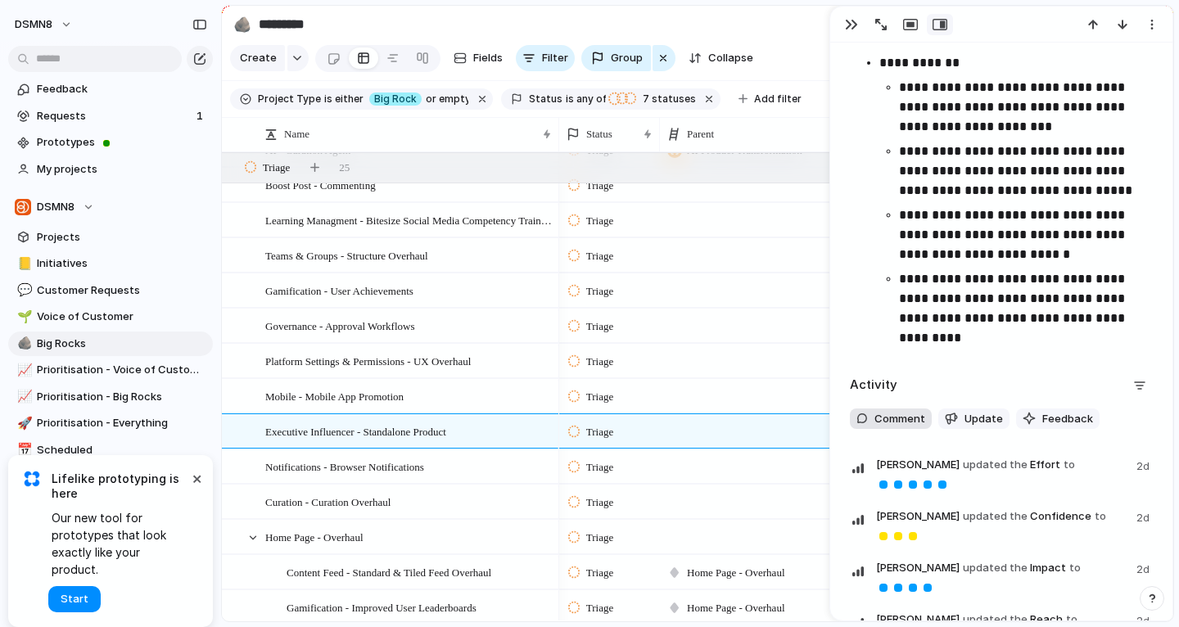
click at [888, 413] on span "Comment" at bounding box center [900, 419] width 51 height 16
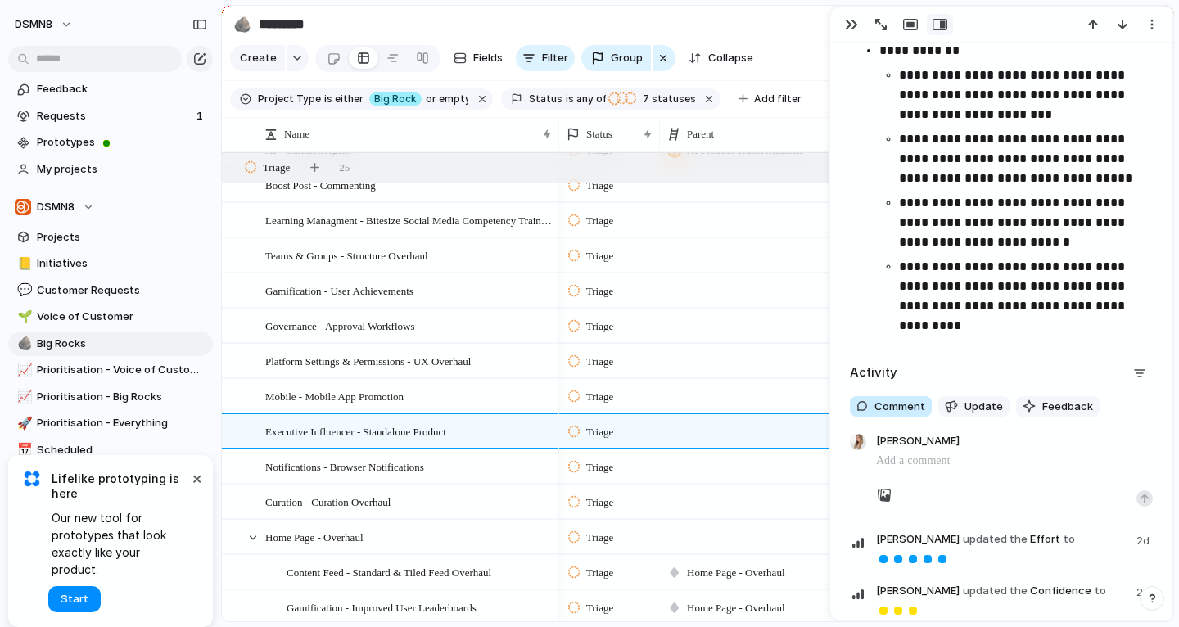
scroll to position [2427, 0]
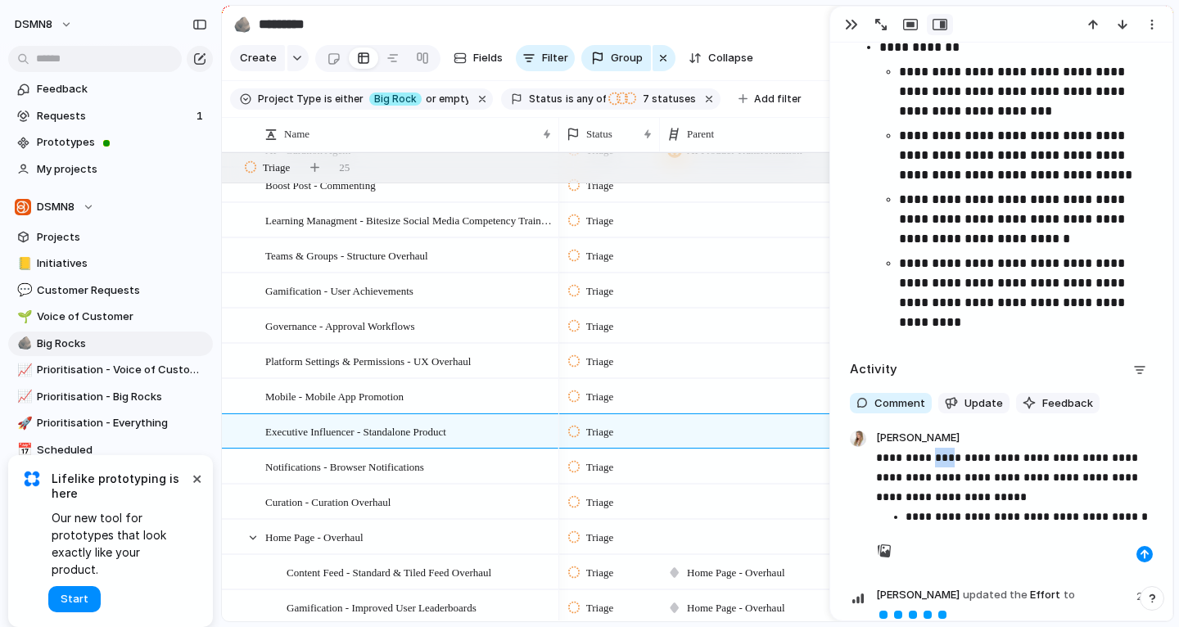
drag, startPoint x: 948, startPoint y: 464, endPoint x: 931, endPoint y: 463, distance: 17.3
click at [931, 463] on p "**********" at bounding box center [1014, 477] width 277 height 59
click at [954, 479] on p "**********" at bounding box center [1014, 477] width 277 height 59
click at [1111, 503] on p "**********" at bounding box center [1014, 477] width 277 height 59
click at [1138, 511] on p "**********" at bounding box center [1029, 517] width 247 height 20
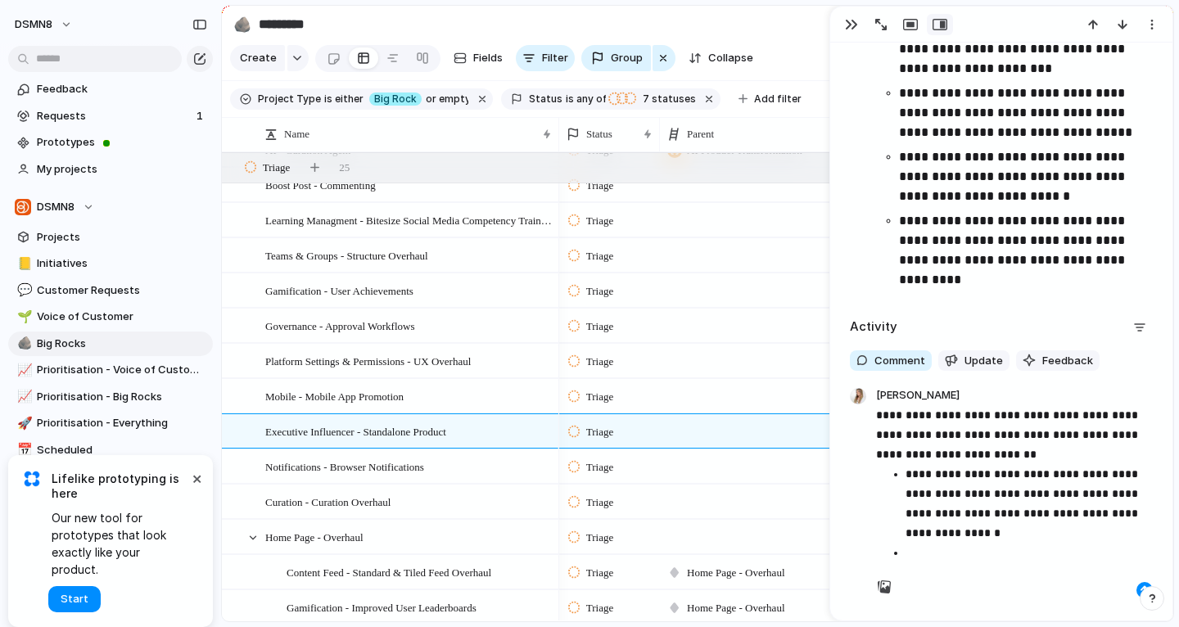
scroll to position [2495, 0]
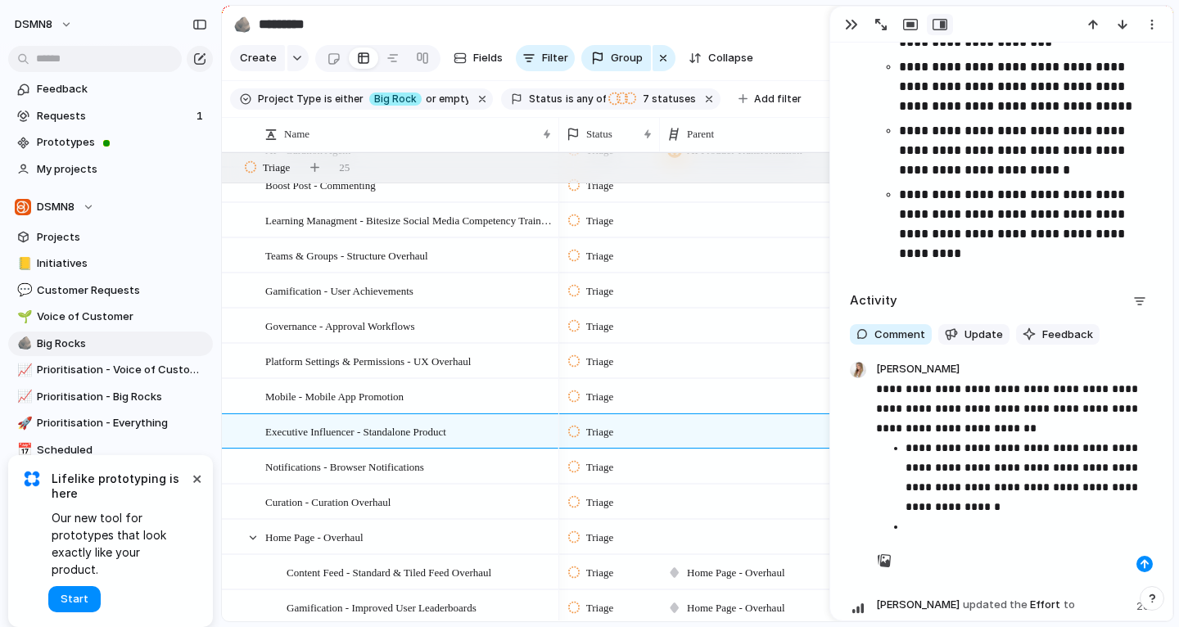
click at [966, 505] on p "**********" at bounding box center [1029, 477] width 247 height 79
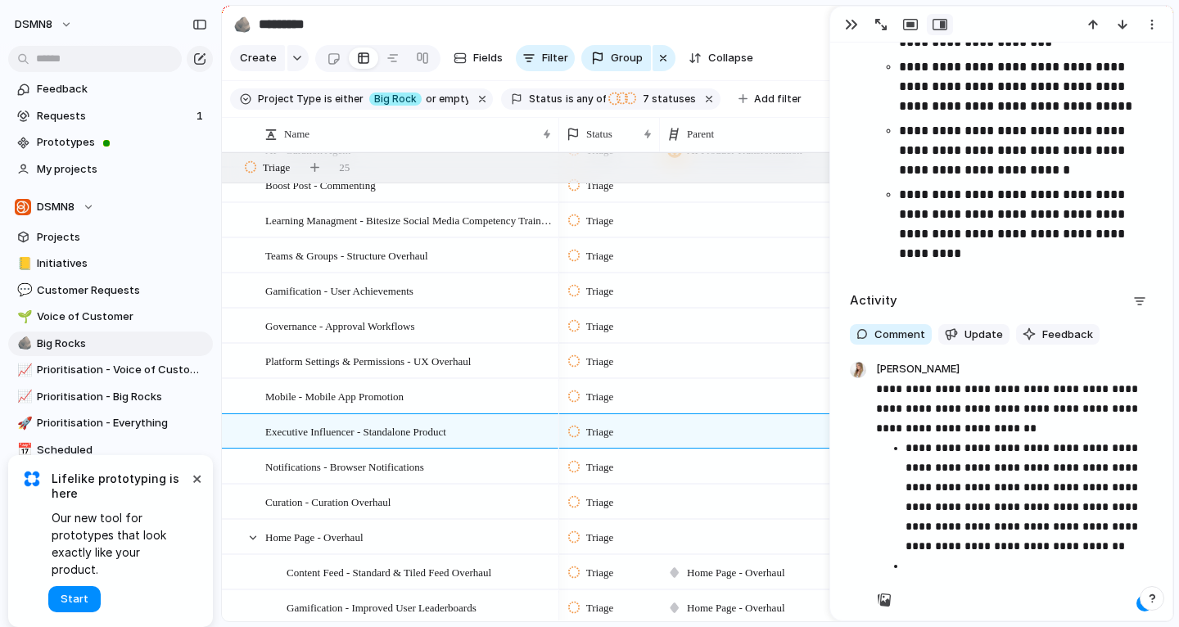
click at [914, 566] on p at bounding box center [1029, 566] width 247 height 20
click at [1005, 428] on p "**********" at bounding box center [1014, 408] width 277 height 59
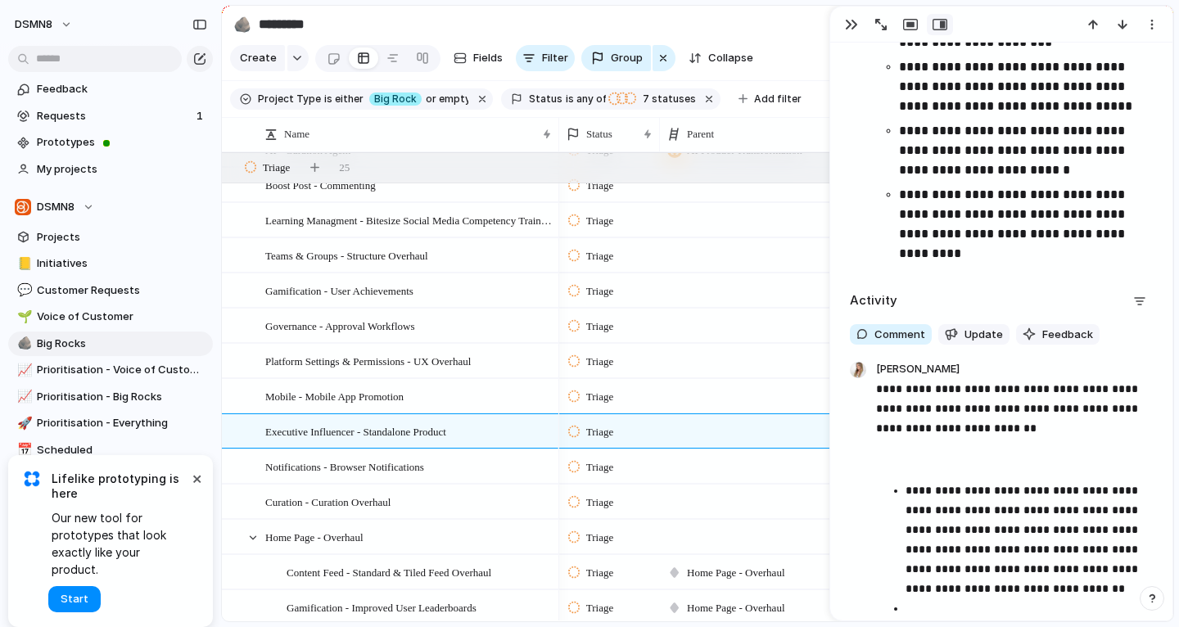
scroll to position [2549, 0]
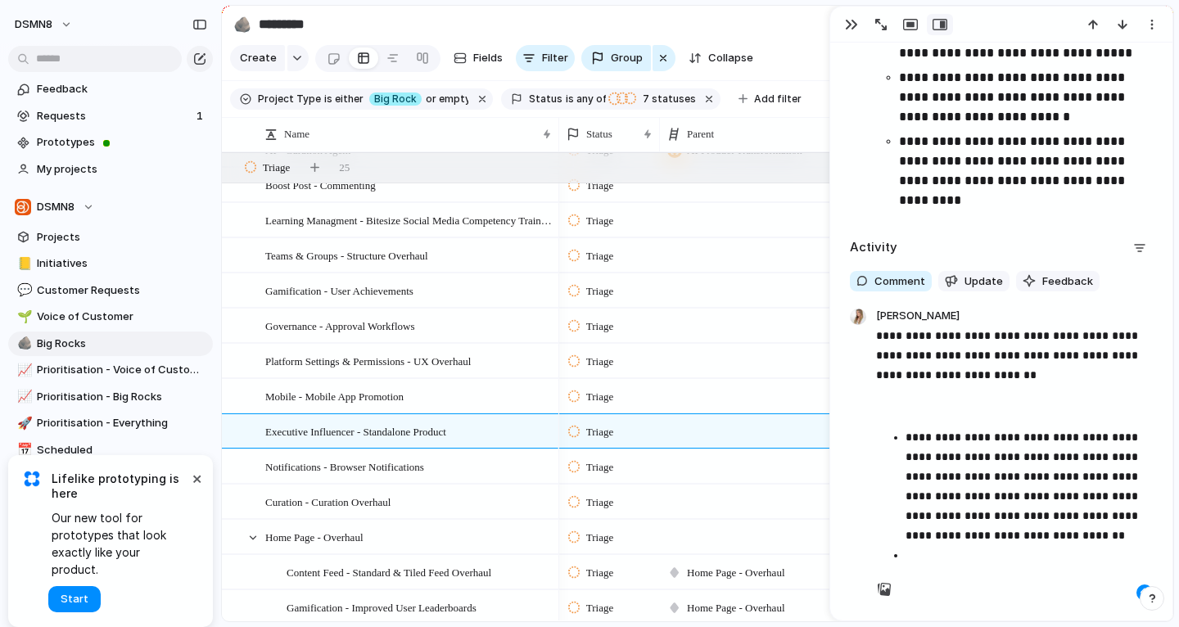
click at [912, 558] on p at bounding box center [1029, 555] width 247 height 20
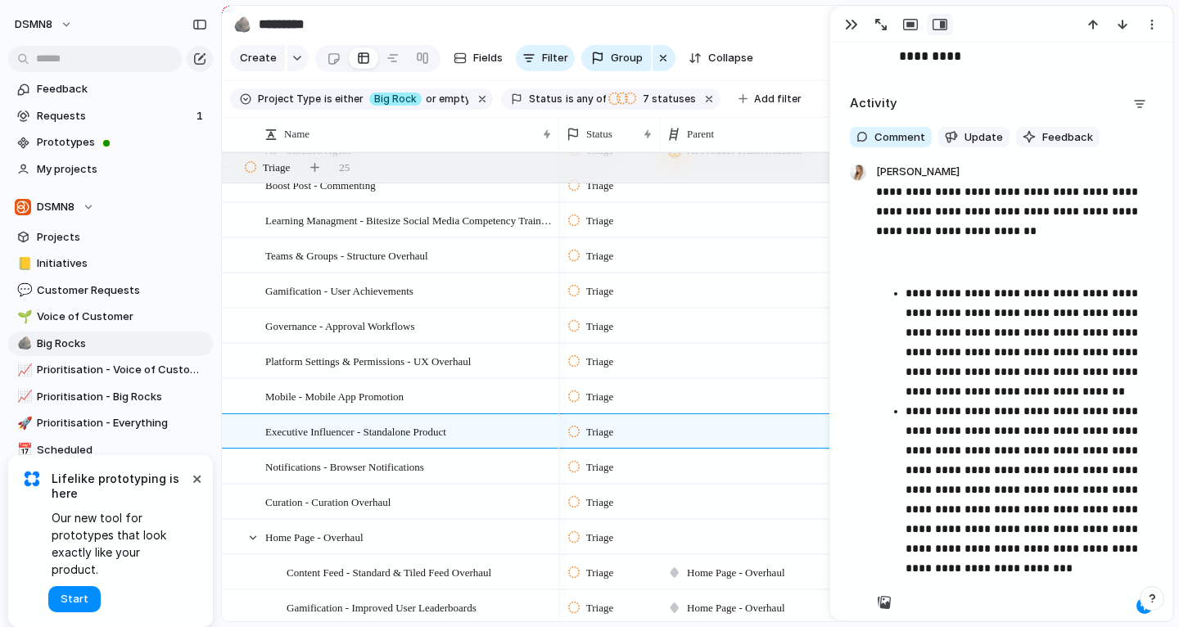
scroll to position [2708, 0]
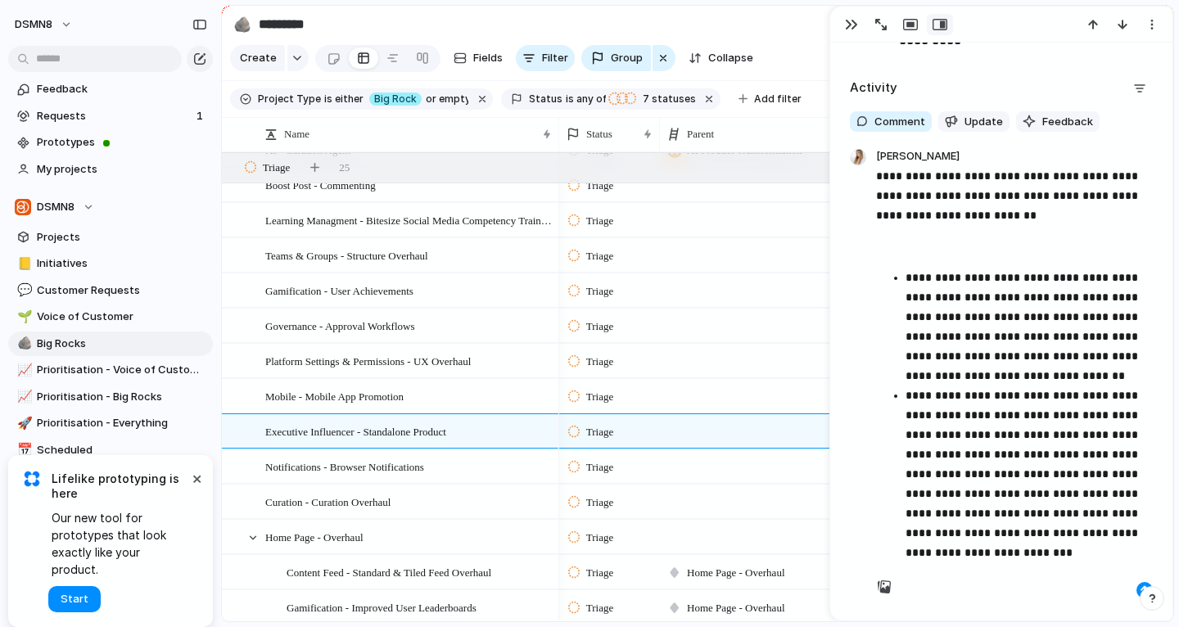
click at [1036, 550] on p "**********" at bounding box center [1029, 474] width 247 height 177
drag, startPoint x: 1020, startPoint y: 546, endPoint x: 1041, endPoint y: 537, distance: 22.4
click at [1040, 537] on p "**********" at bounding box center [1029, 474] width 247 height 177
click at [1041, 537] on p "**********" at bounding box center [1029, 474] width 247 height 177
click at [1070, 537] on p "**********" at bounding box center [1029, 474] width 247 height 177
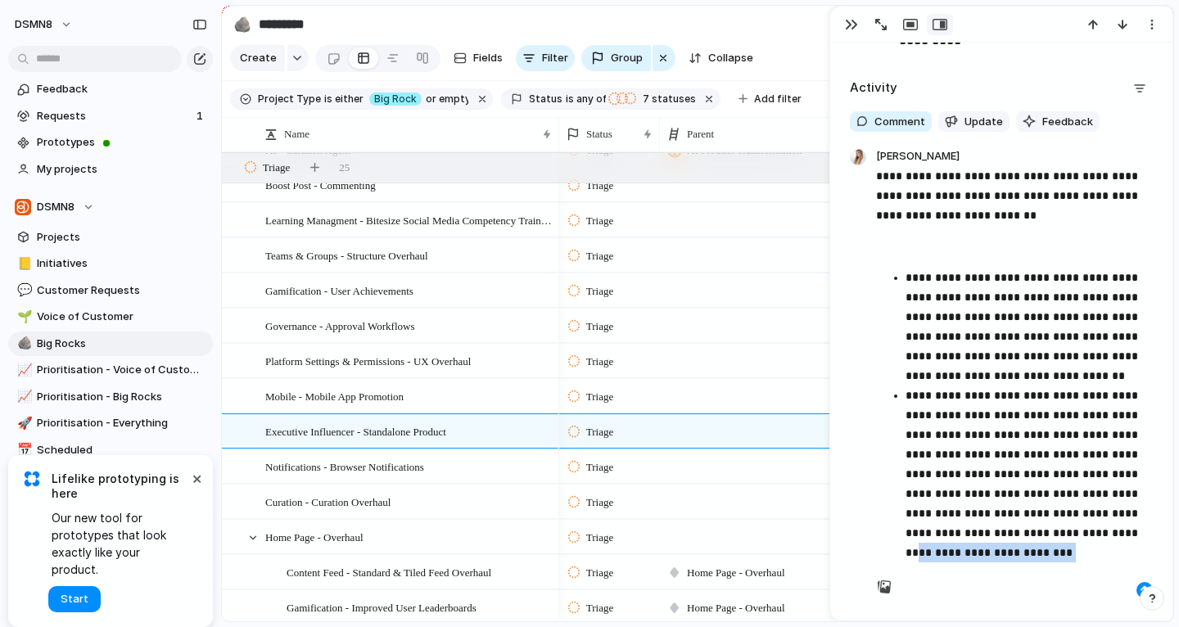
drag, startPoint x: 1068, startPoint y: 545, endPoint x: 1067, endPoint y: 531, distance: 14.8
click at [1067, 531] on p "**********" at bounding box center [1029, 474] width 247 height 177
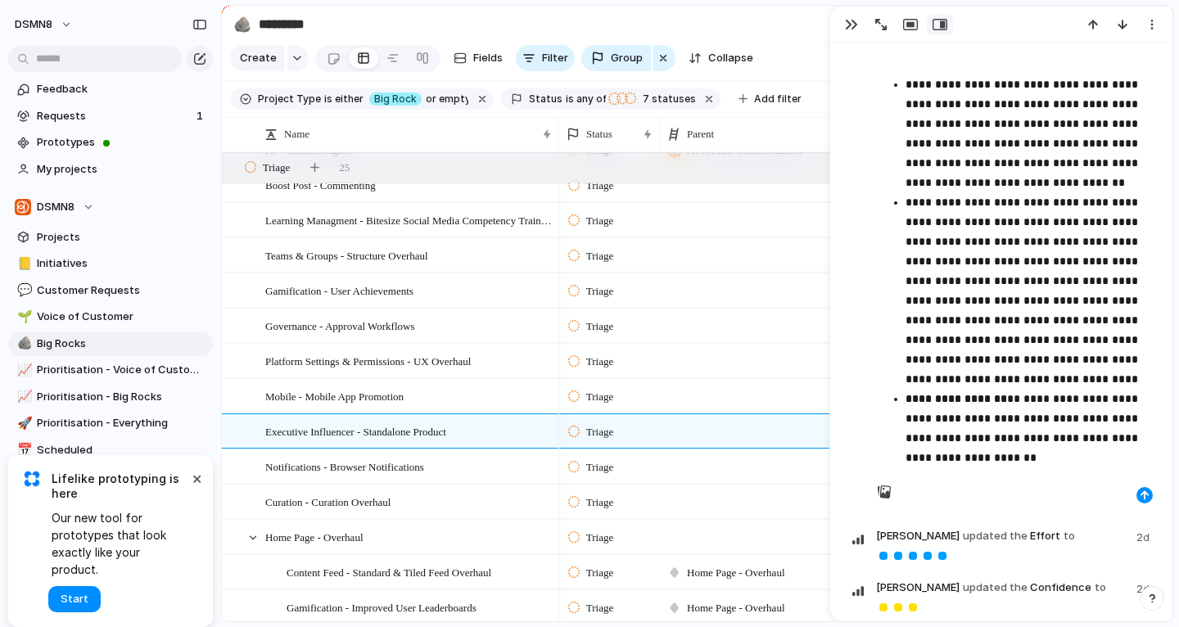
scroll to position [3040, 0]
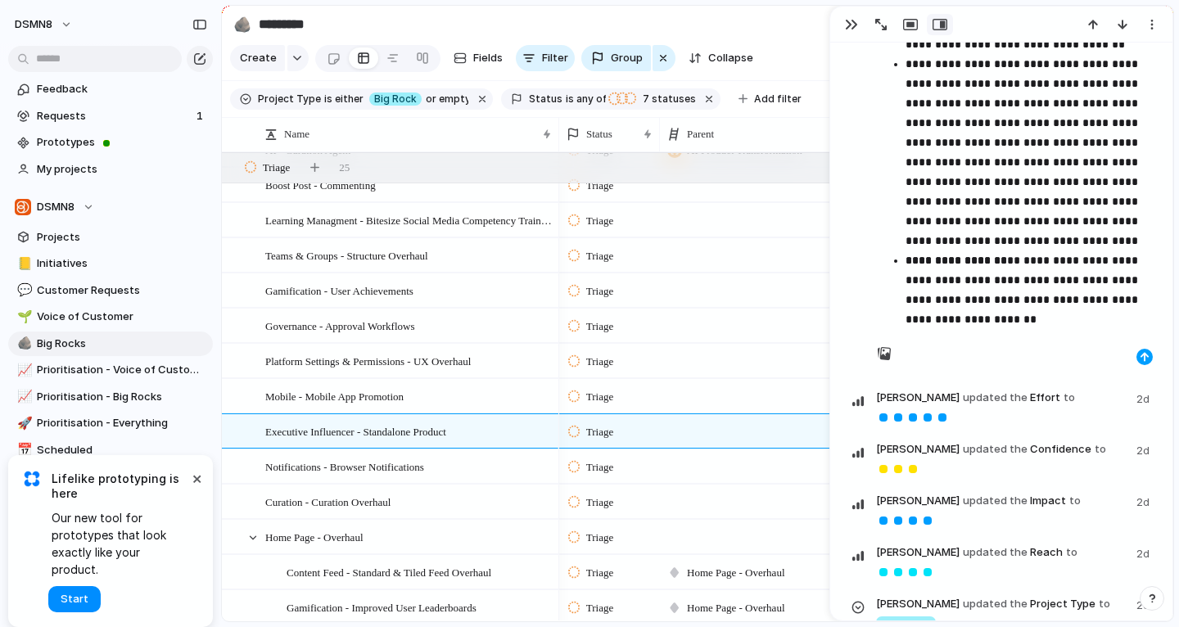
click at [1138, 352] on button "button" at bounding box center [1145, 357] width 16 height 16
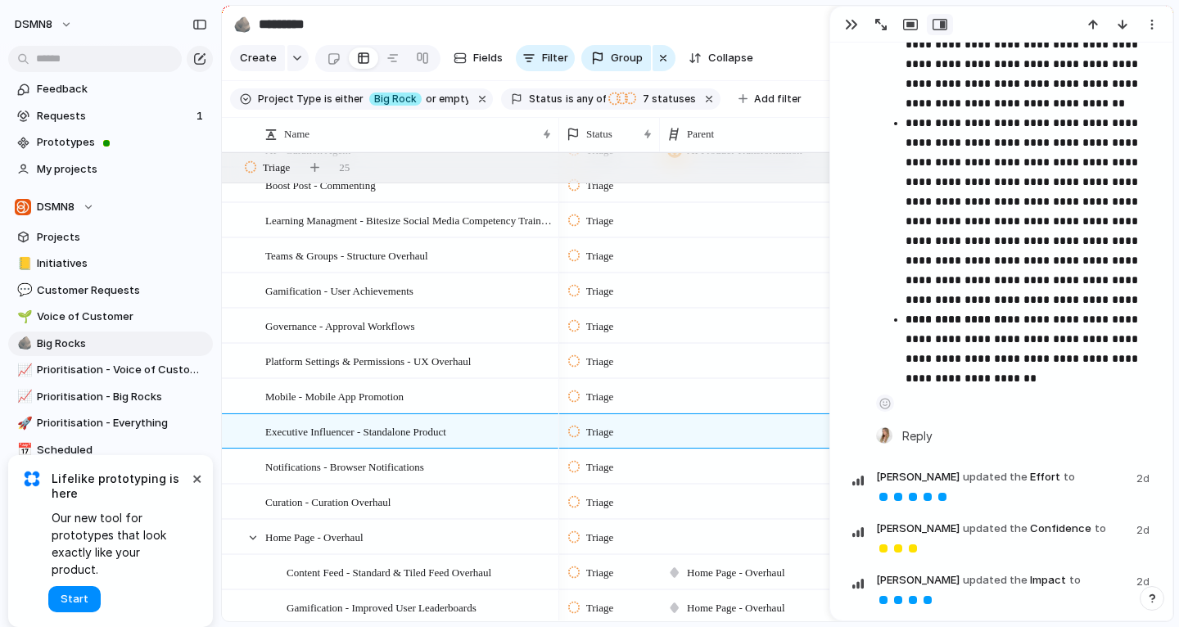
scroll to position [2953, 0]
click at [479, 467] on div "Notifications - Browser Notifications" at bounding box center [409, 467] width 288 height 34
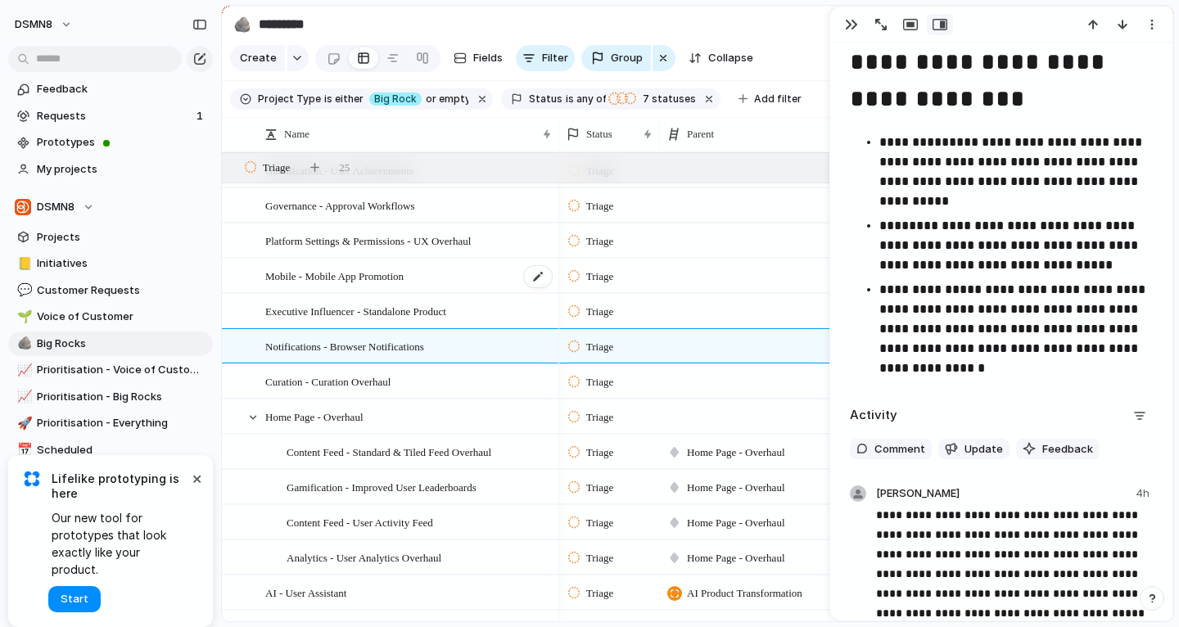
scroll to position [248, 0]
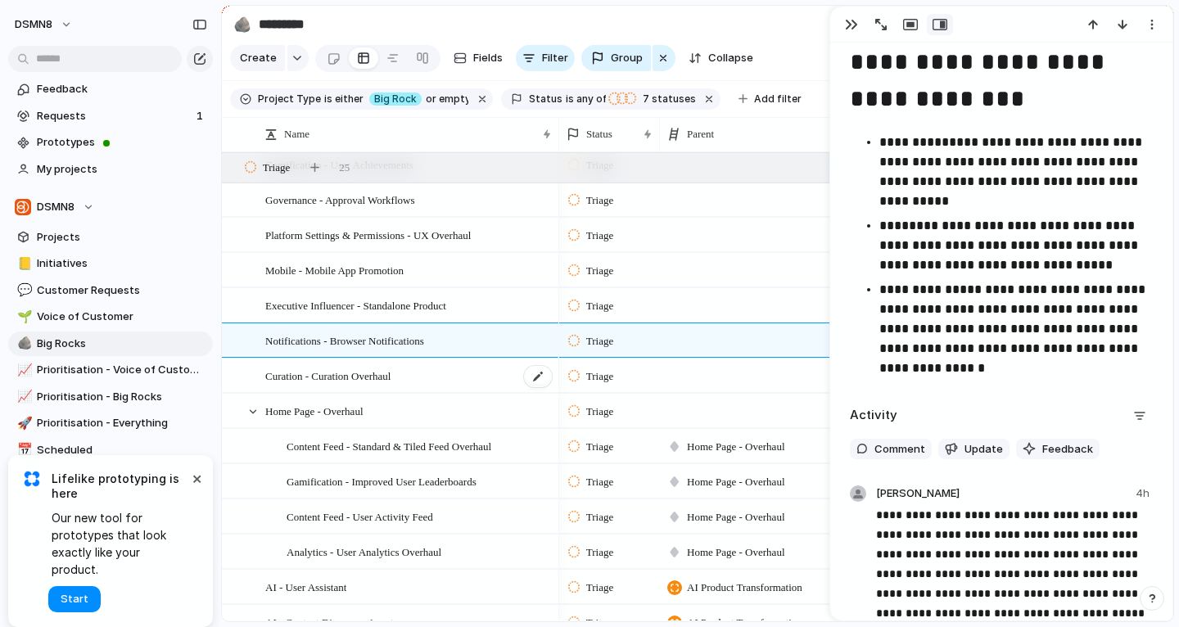
click at [495, 375] on div "Curation - Curation Overhaul" at bounding box center [409, 377] width 288 height 34
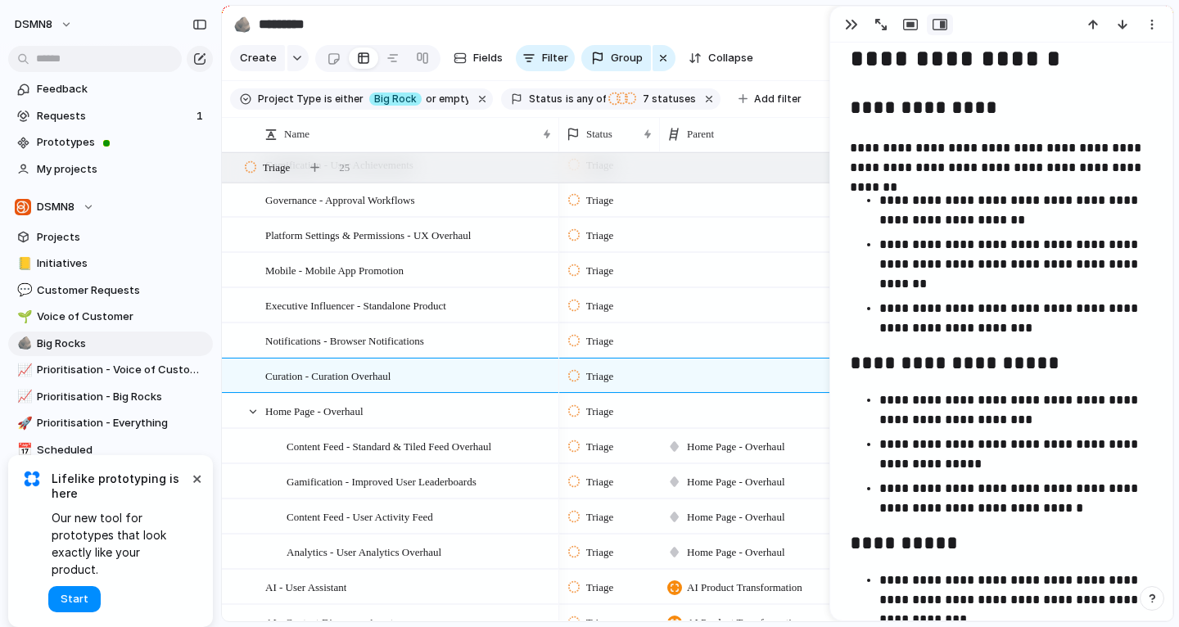
scroll to position [1044, 0]
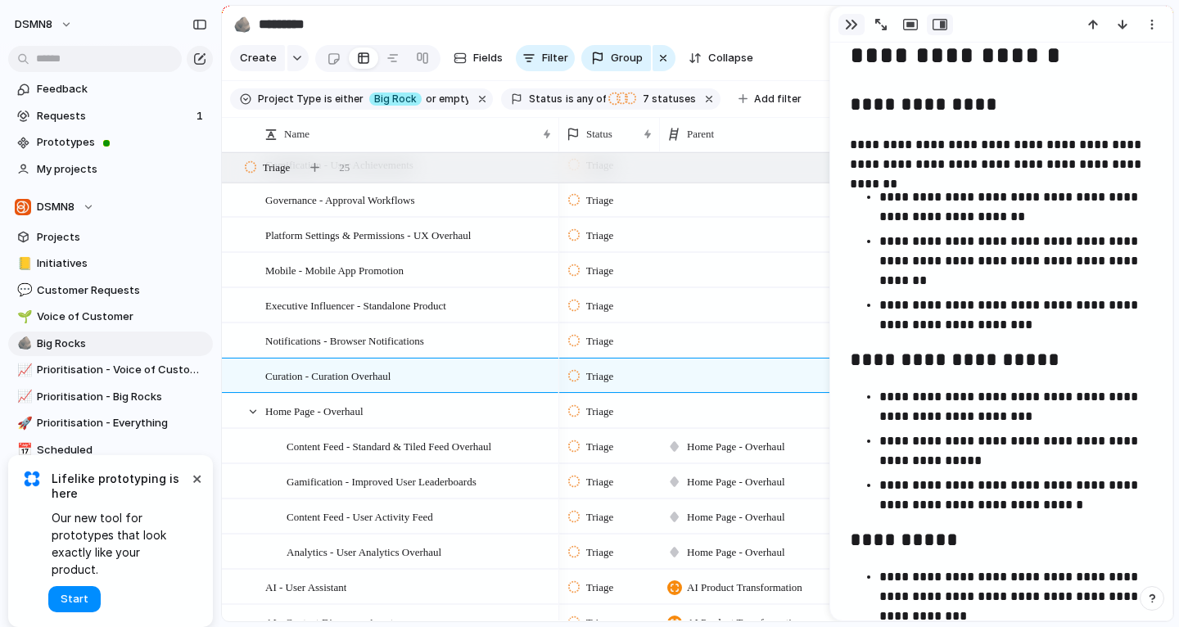
click at [850, 27] on div "button" at bounding box center [851, 24] width 13 height 13
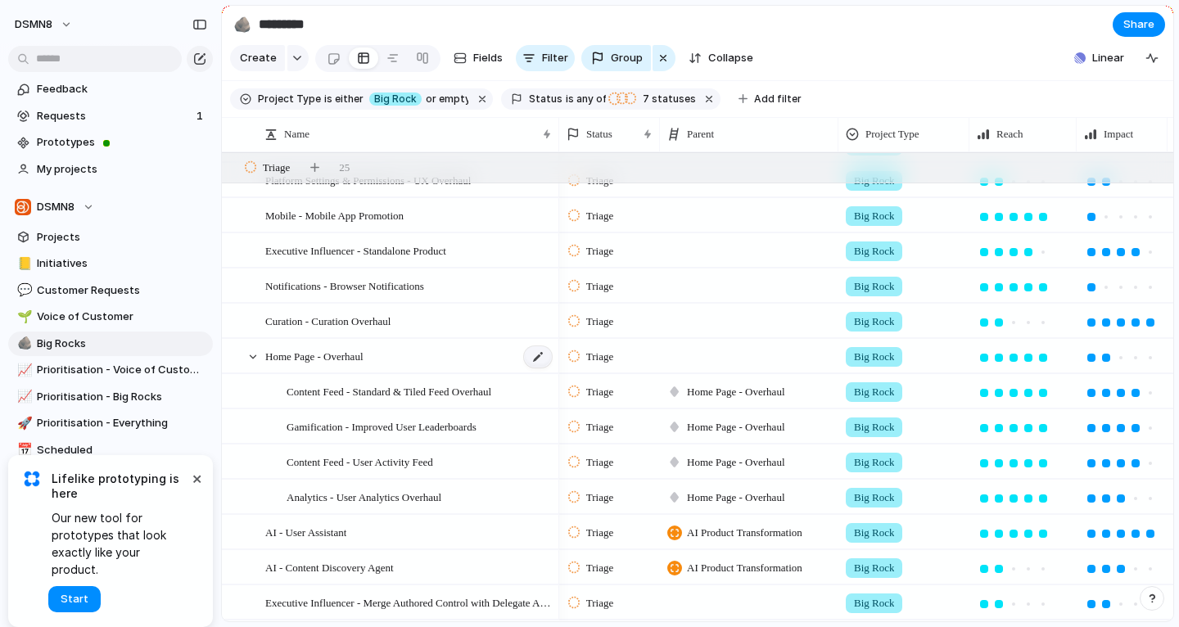
scroll to position [418, 0]
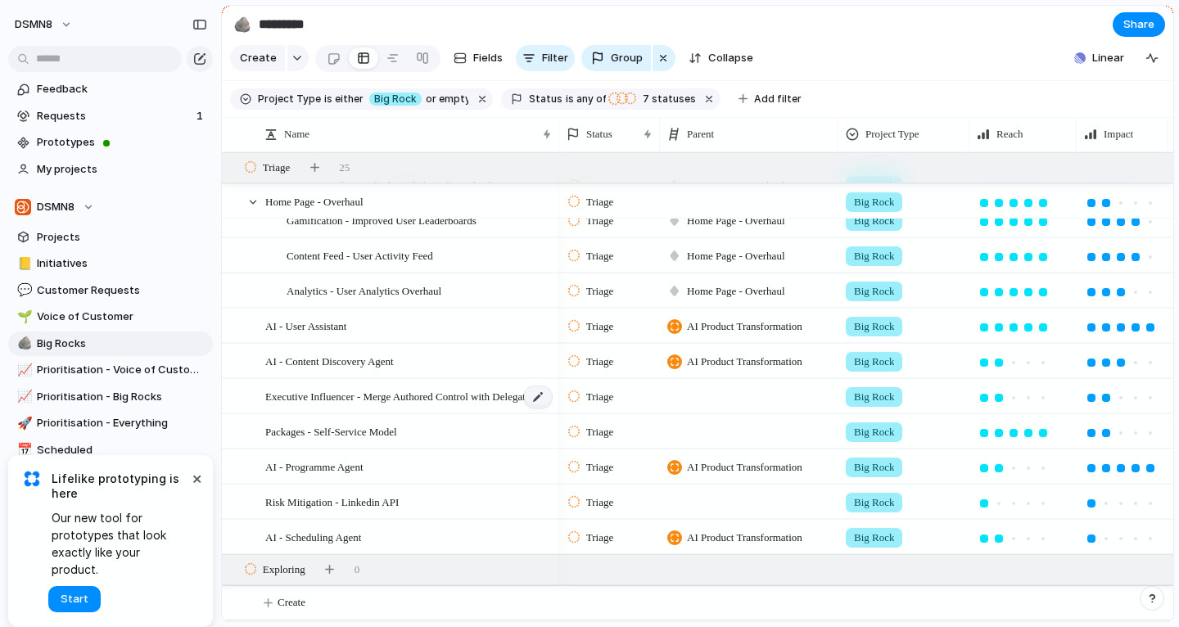
click at [528, 396] on div at bounding box center [538, 397] width 28 height 21
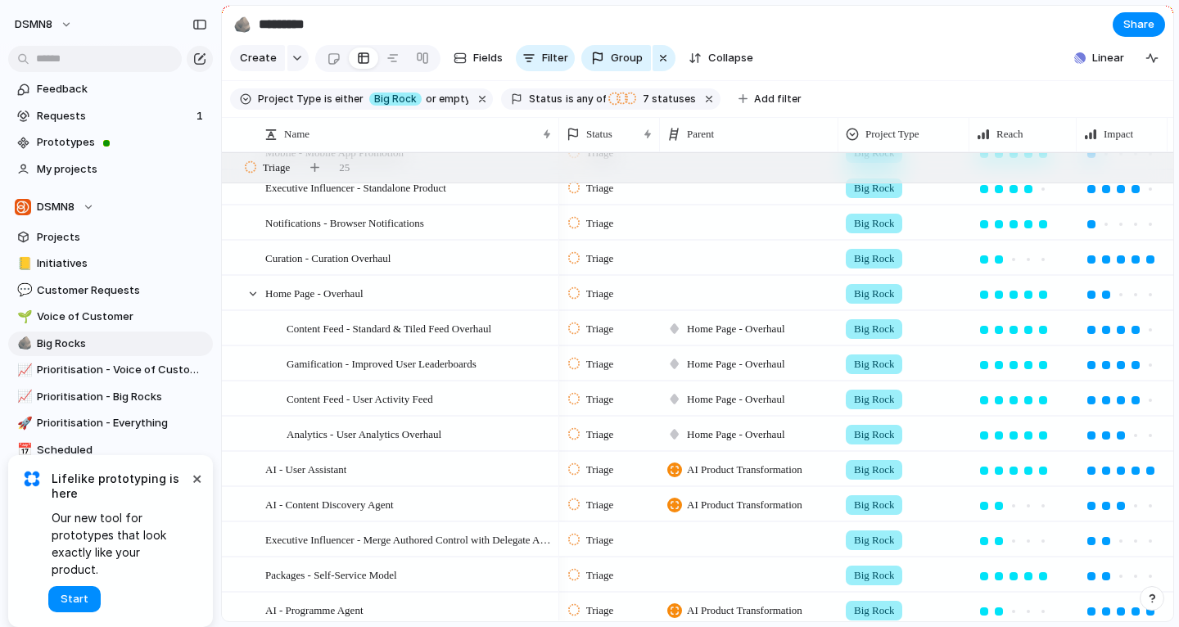
scroll to position [337, 0]
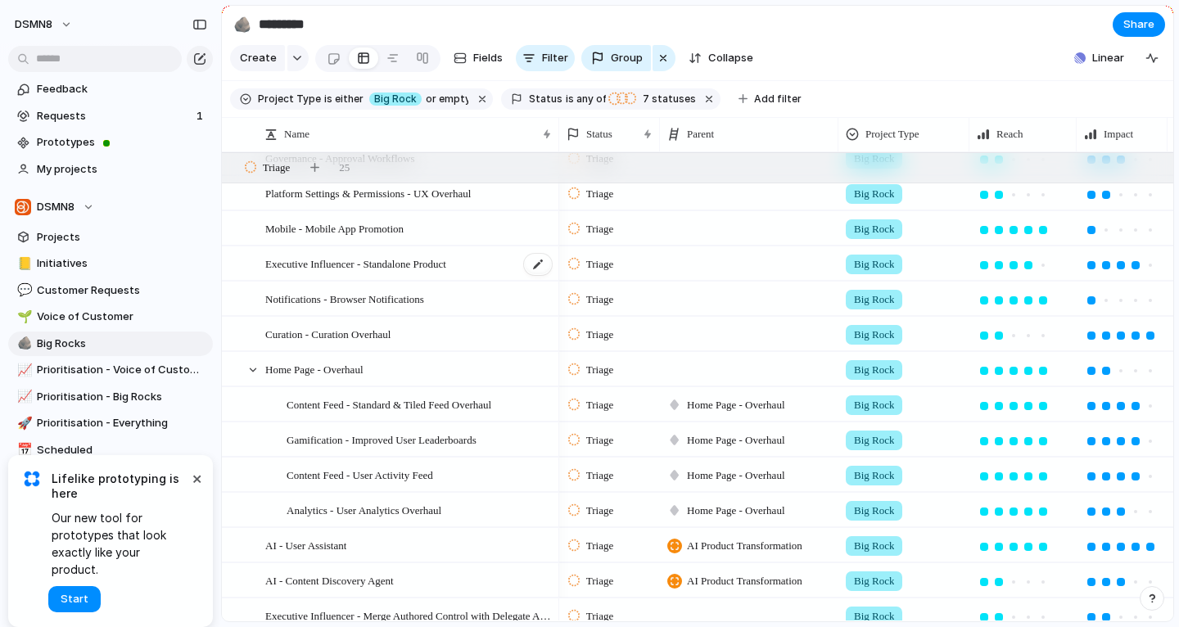
click at [522, 260] on div "Executive Influencer - Standalone Product" at bounding box center [409, 264] width 288 height 34
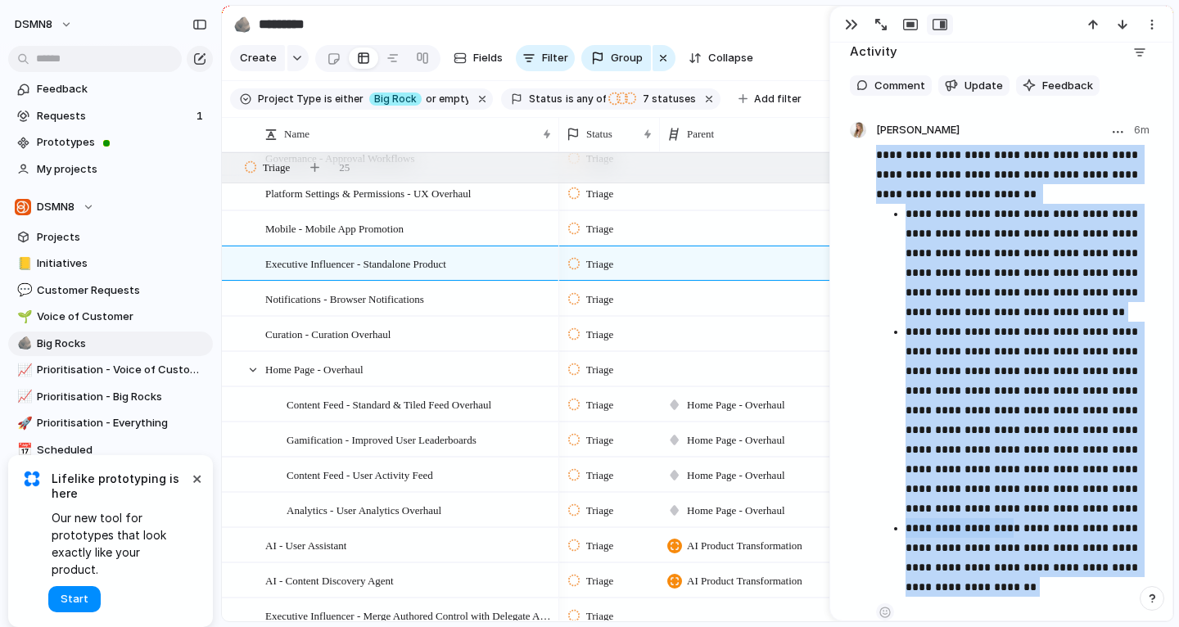
drag, startPoint x: 984, startPoint y: 486, endPoint x: 874, endPoint y: 158, distance: 345.5
click at [874, 158] on section "**********" at bounding box center [1001, 389] width 303 height 535
click at [1111, 130] on button "button" at bounding box center [1118, 132] width 20 height 20
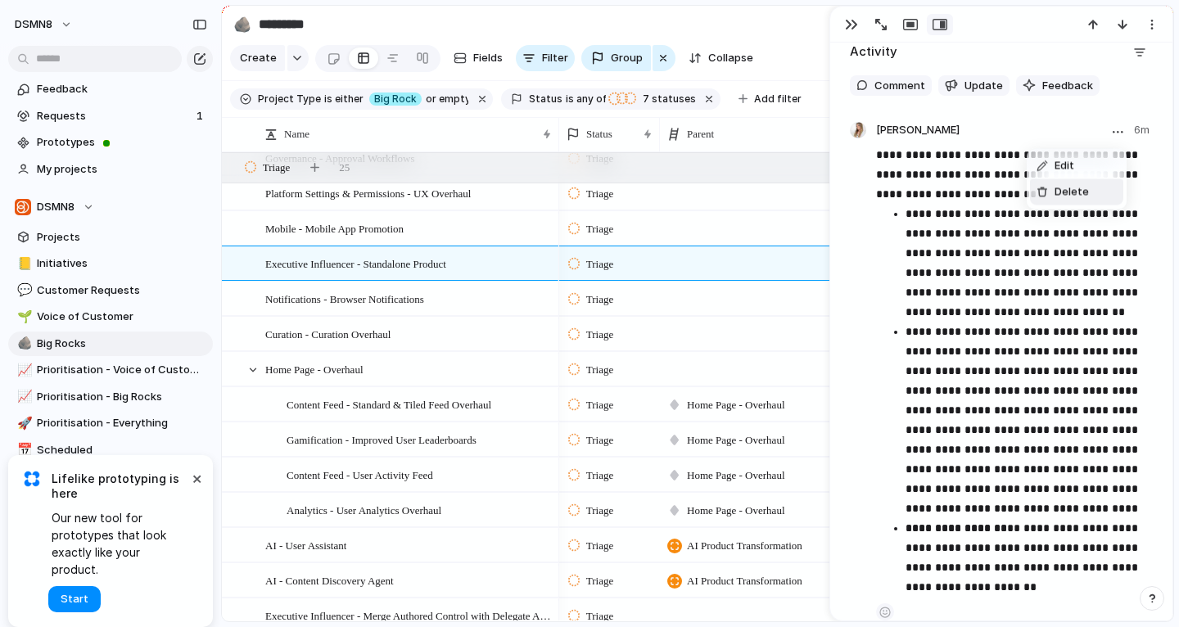
click at [1084, 195] on span "Delete" at bounding box center [1072, 192] width 34 height 16
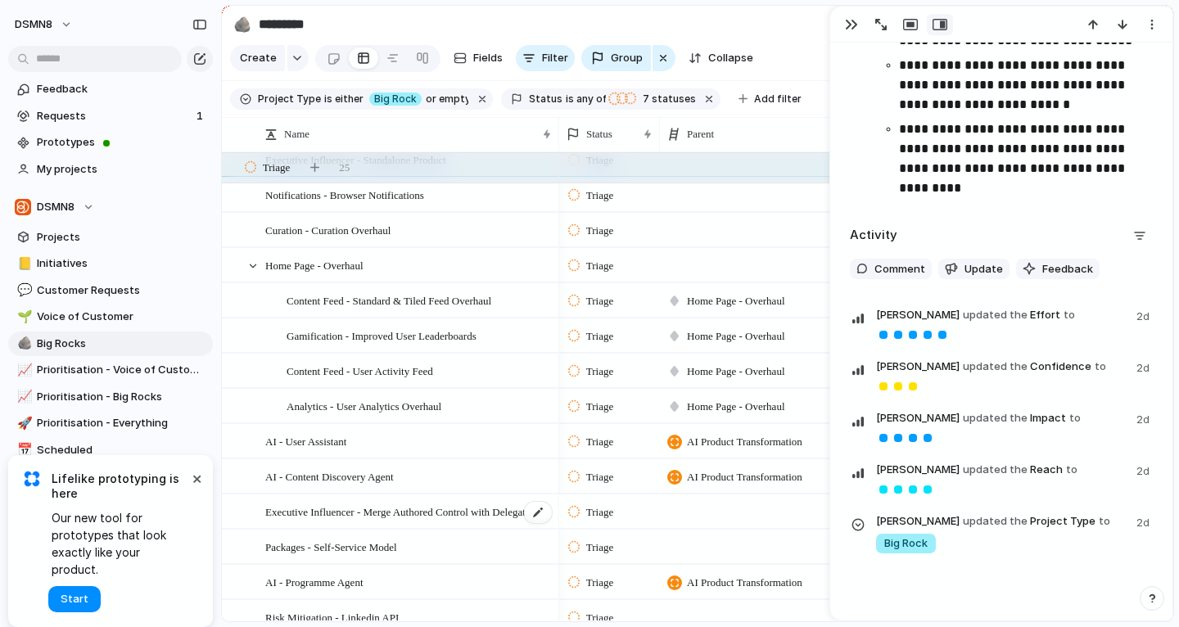
click at [468, 505] on span "Executive Influencer - Merge Authored Control with Delegate Access Control" at bounding box center [409, 511] width 288 height 19
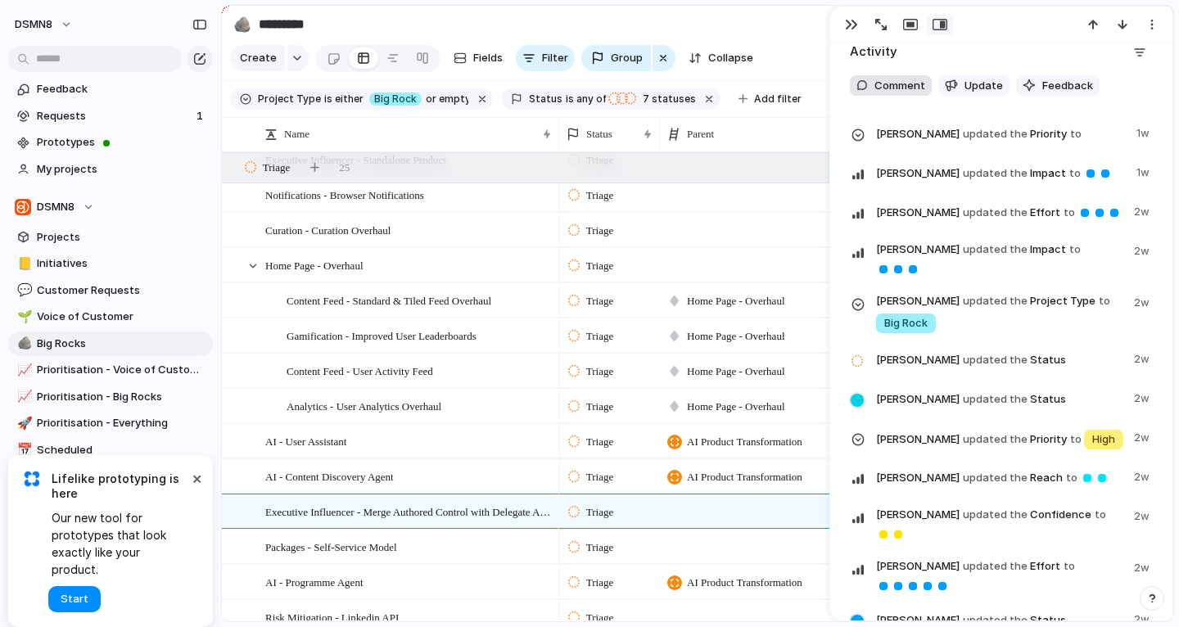
click at [897, 84] on span "Comment" at bounding box center [900, 86] width 51 height 16
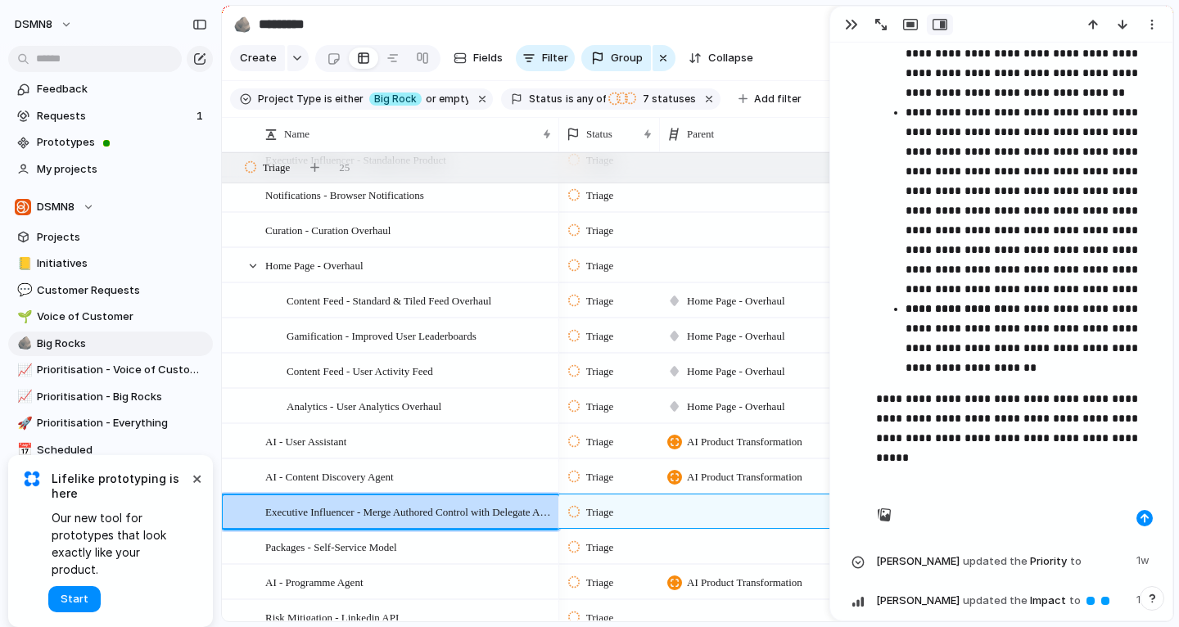
scroll to position [3377, 0]
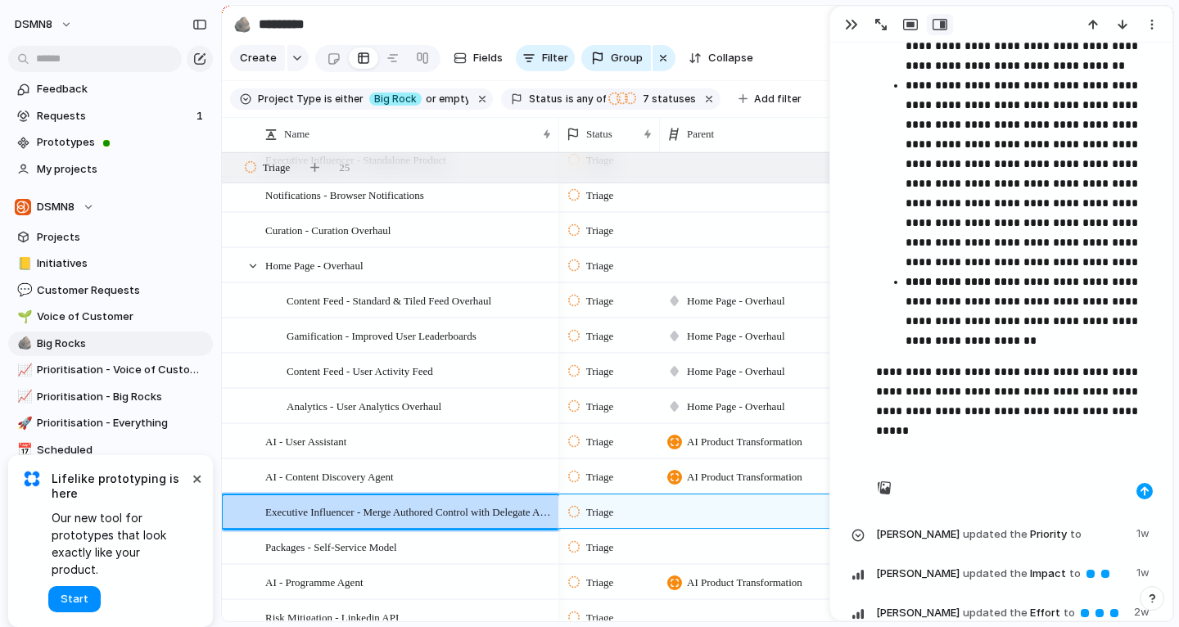
click at [1140, 493] on div "button" at bounding box center [1145, 491] width 10 height 10
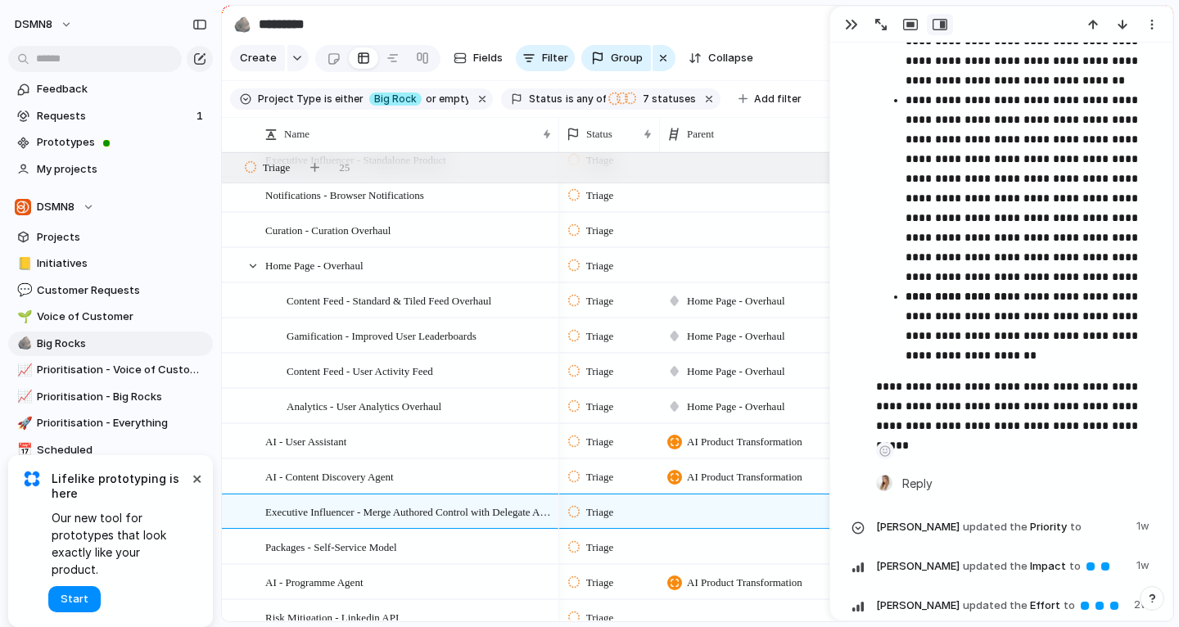
scroll to position [3290, 0]
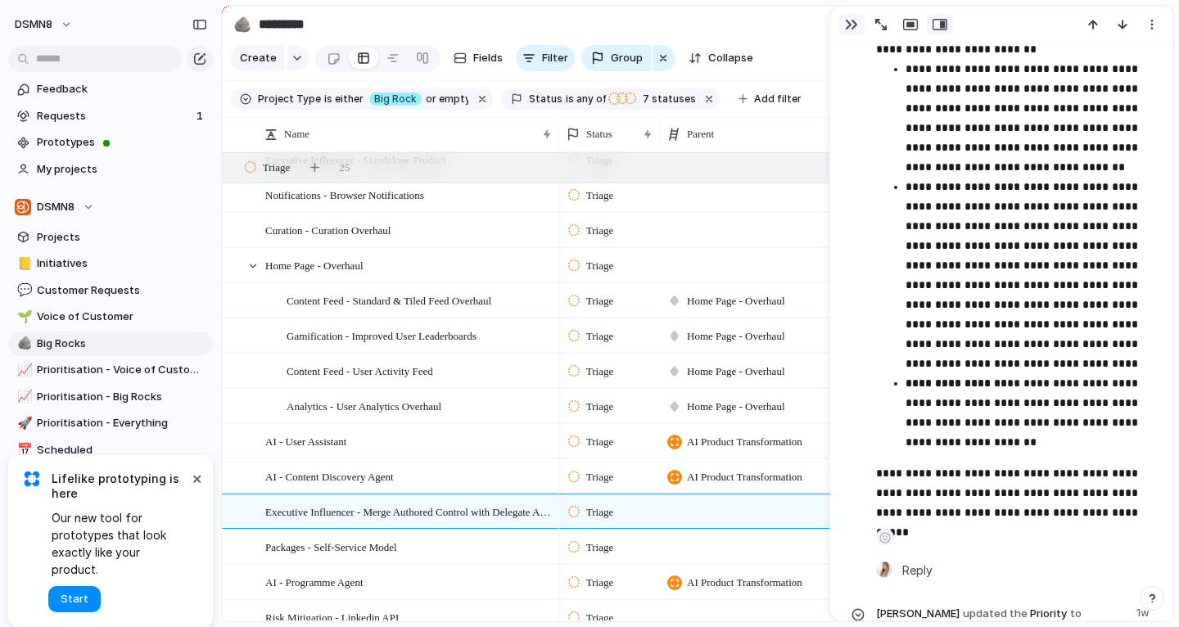
click at [848, 14] on button "button" at bounding box center [852, 24] width 26 height 21
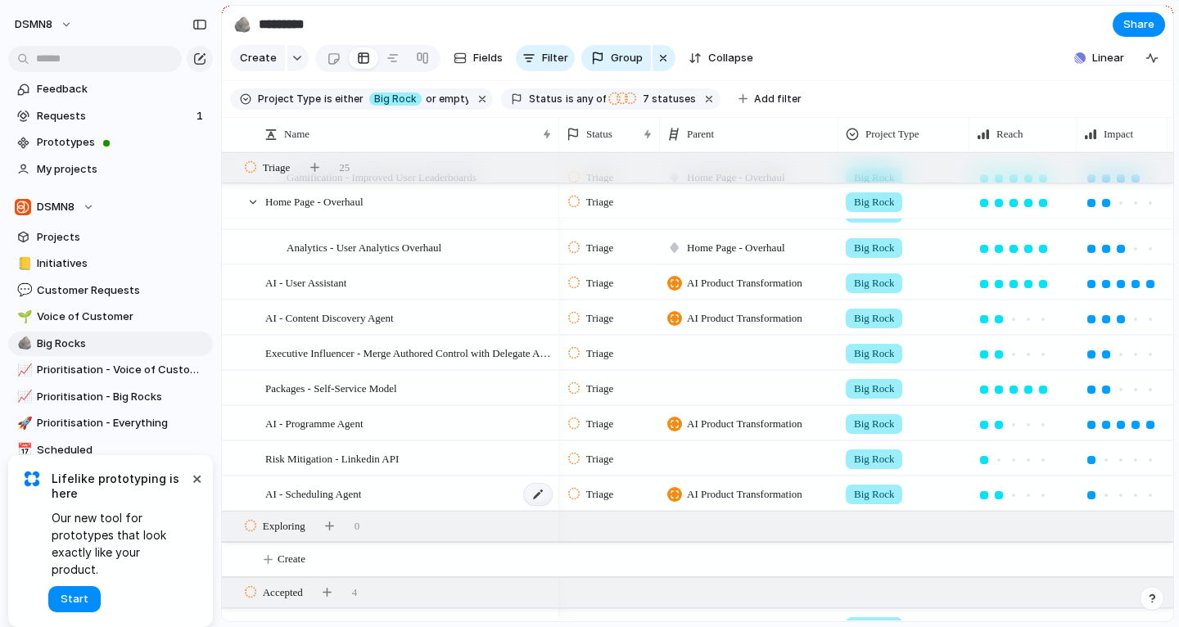
scroll to position [514, 0]
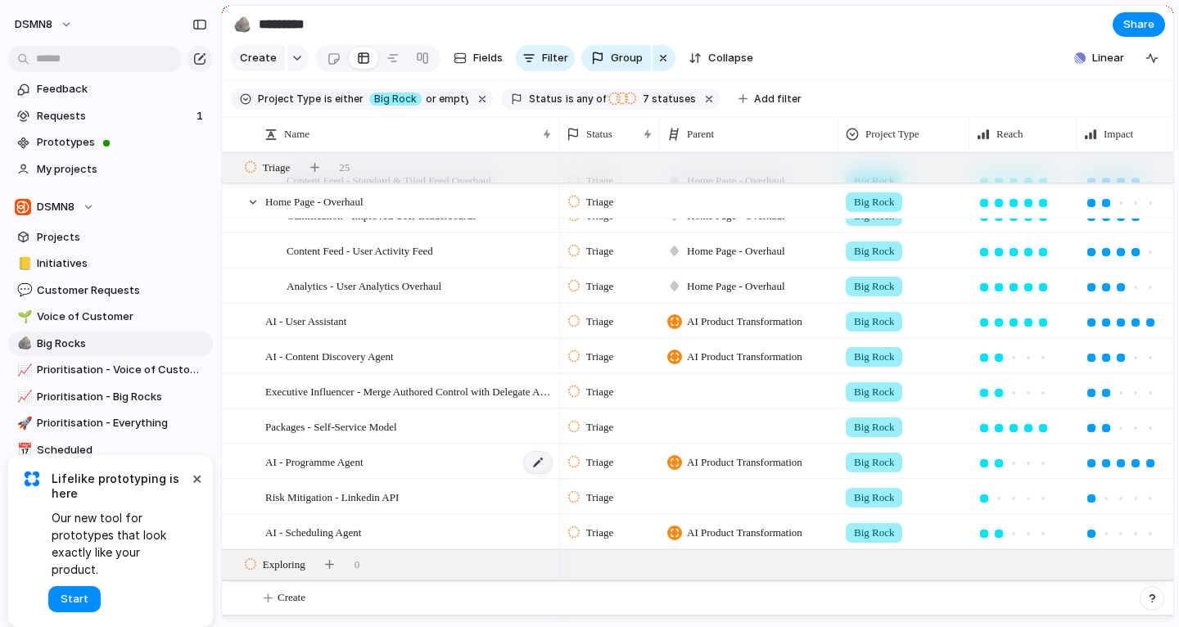
click at [536, 463] on div at bounding box center [538, 462] width 28 height 21
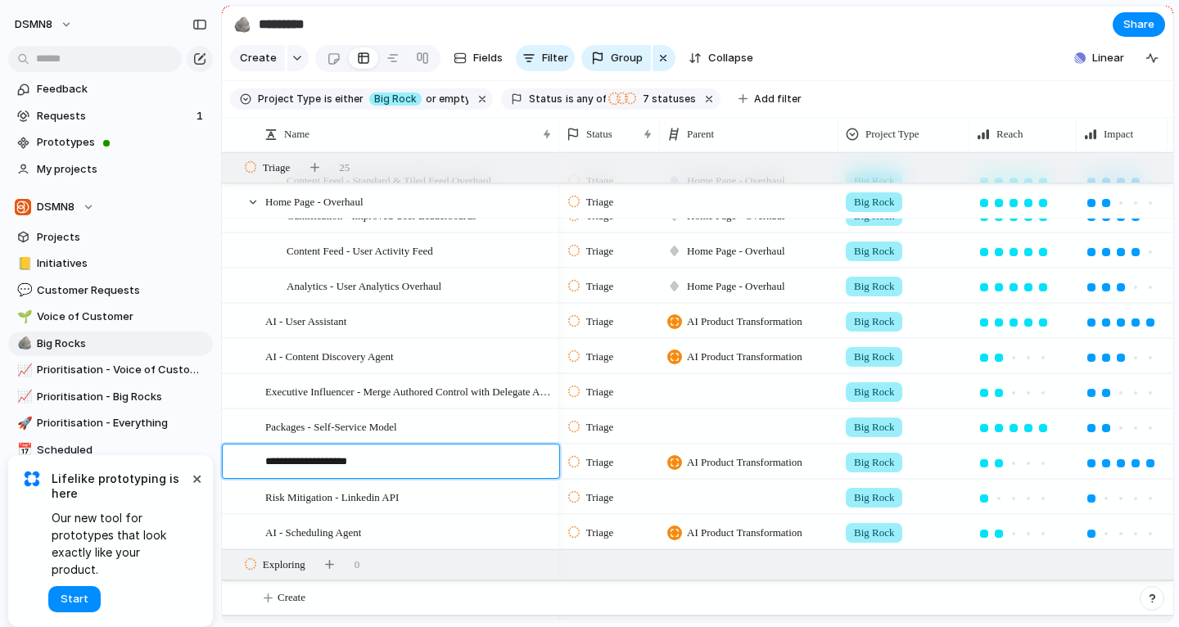
click at [495, 462] on textarea "**********" at bounding box center [406, 464] width 283 height 20
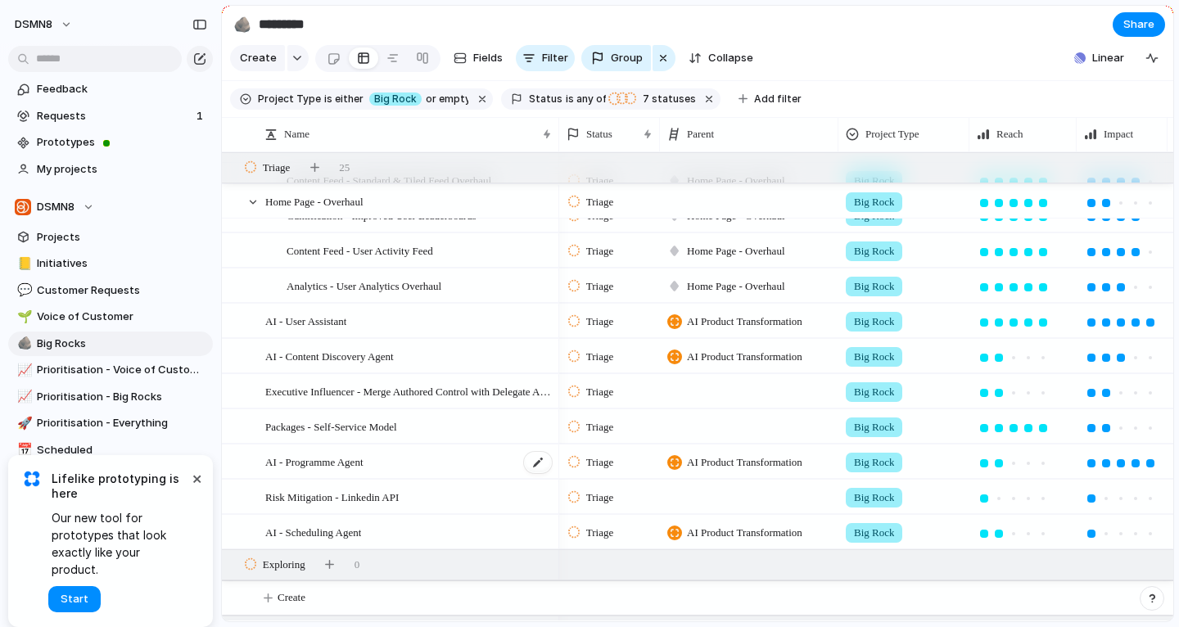
click at [440, 455] on div "AI - Programme Agent" at bounding box center [409, 463] width 288 height 34
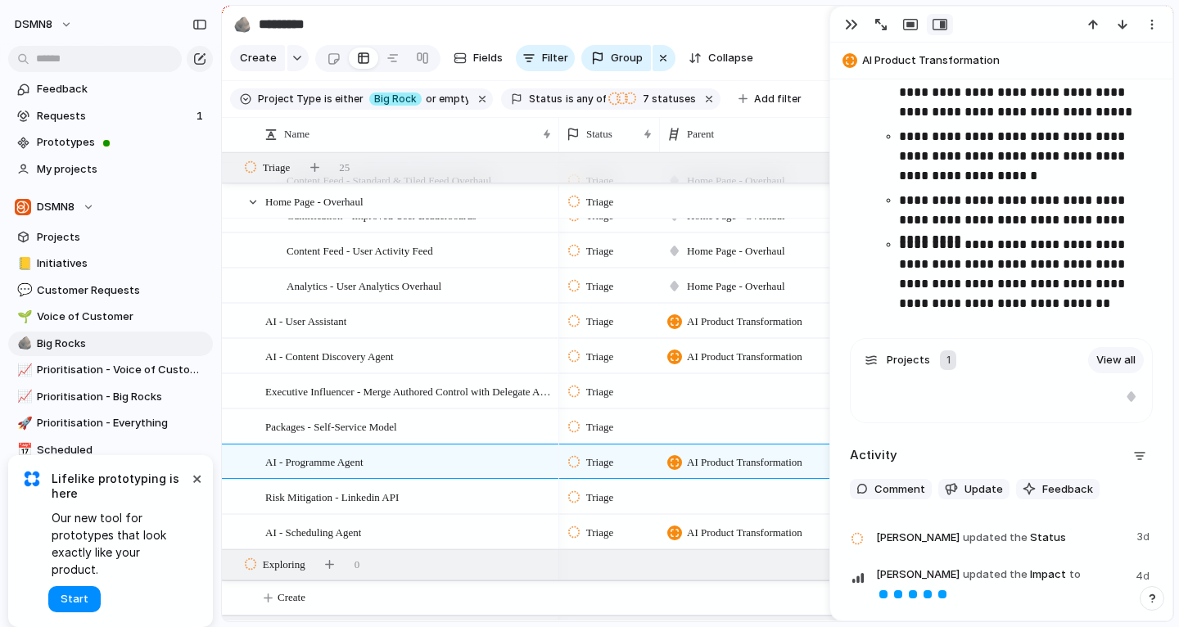
scroll to position [2845, 0]
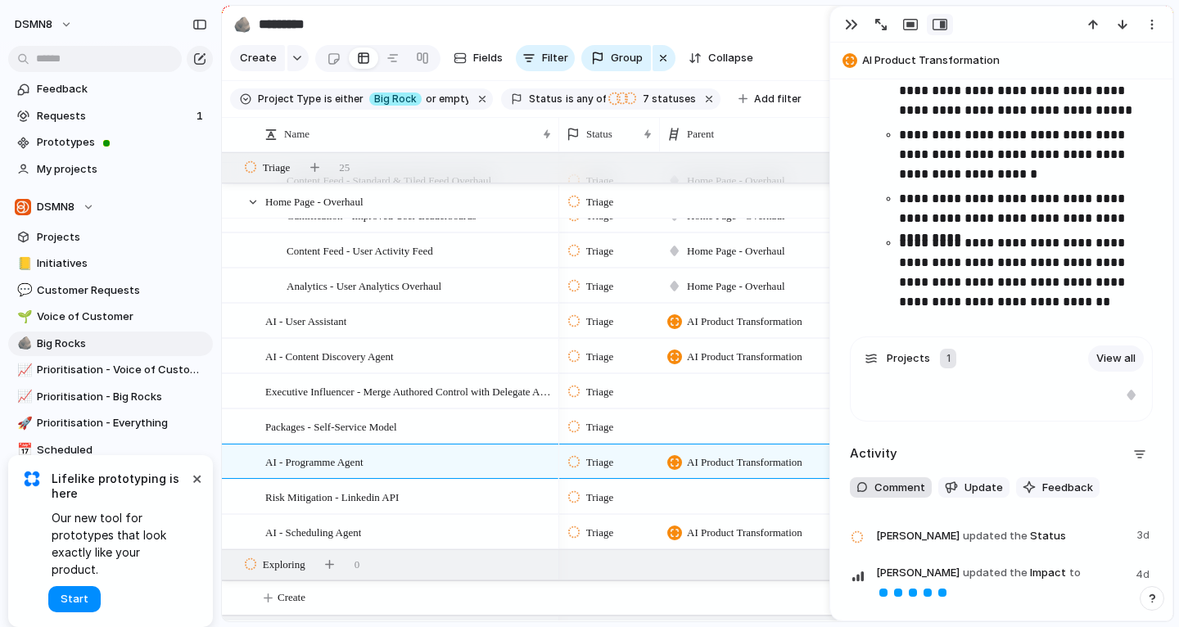
click at [900, 486] on span "Comment" at bounding box center [900, 488] width 51 height 16
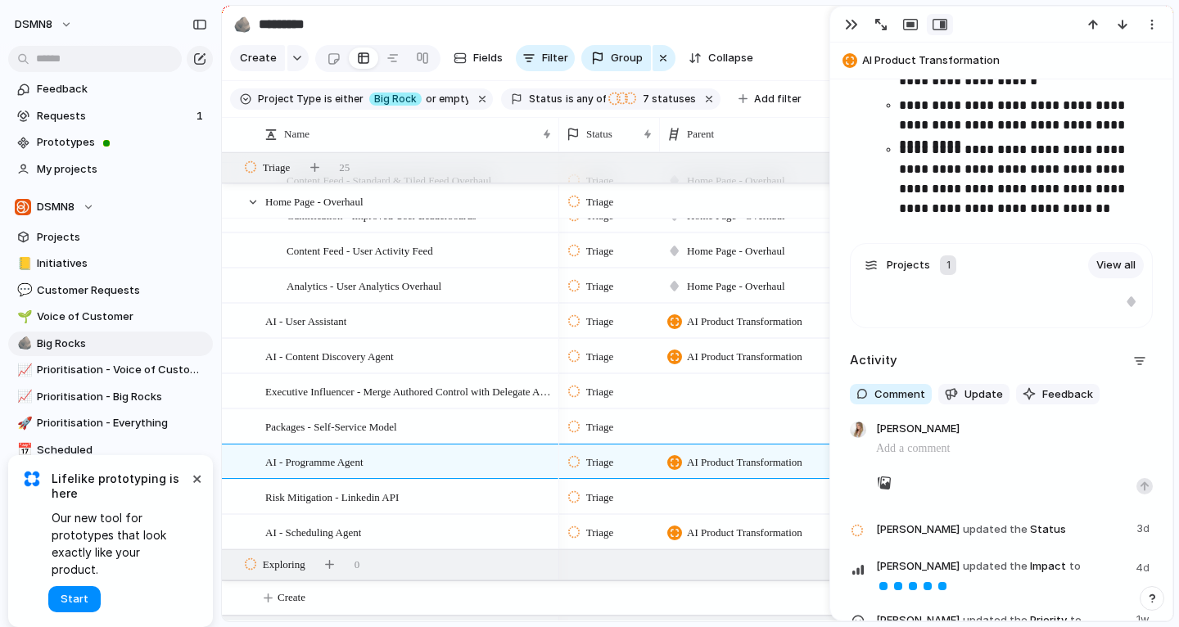
scroll to position [2943, 0]
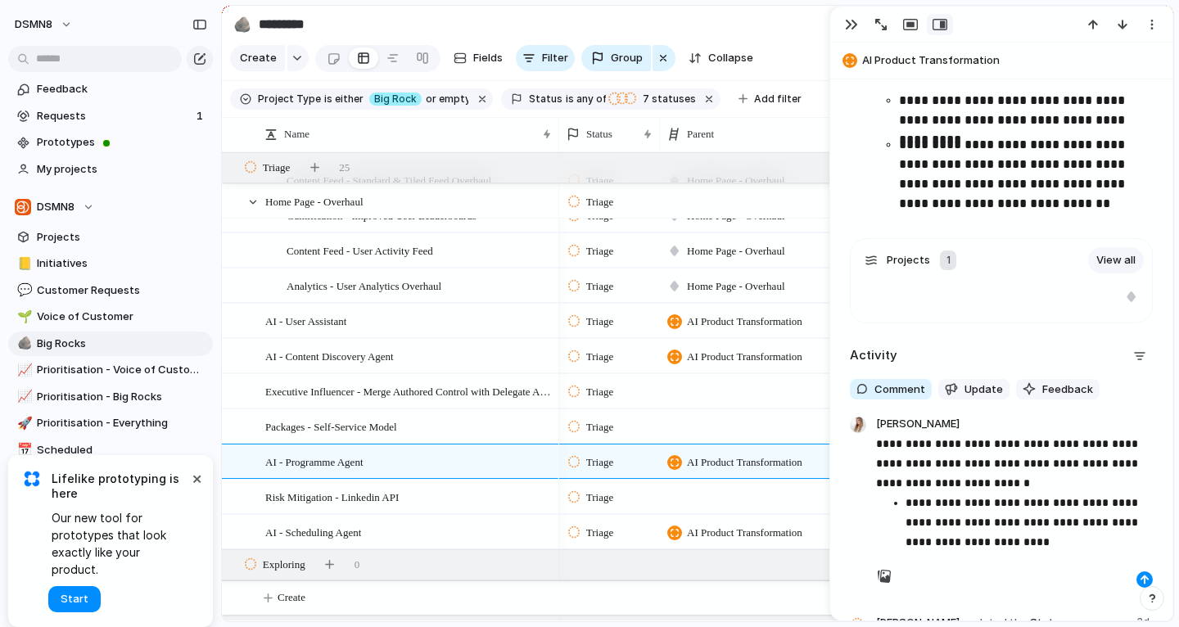
click at [993, 537] on p "**********" at bounding box center [1029, 522] width 247 height 59
click at [1112, 540] on p "**********" at bounding box center [1029, 522] width 247 height 59
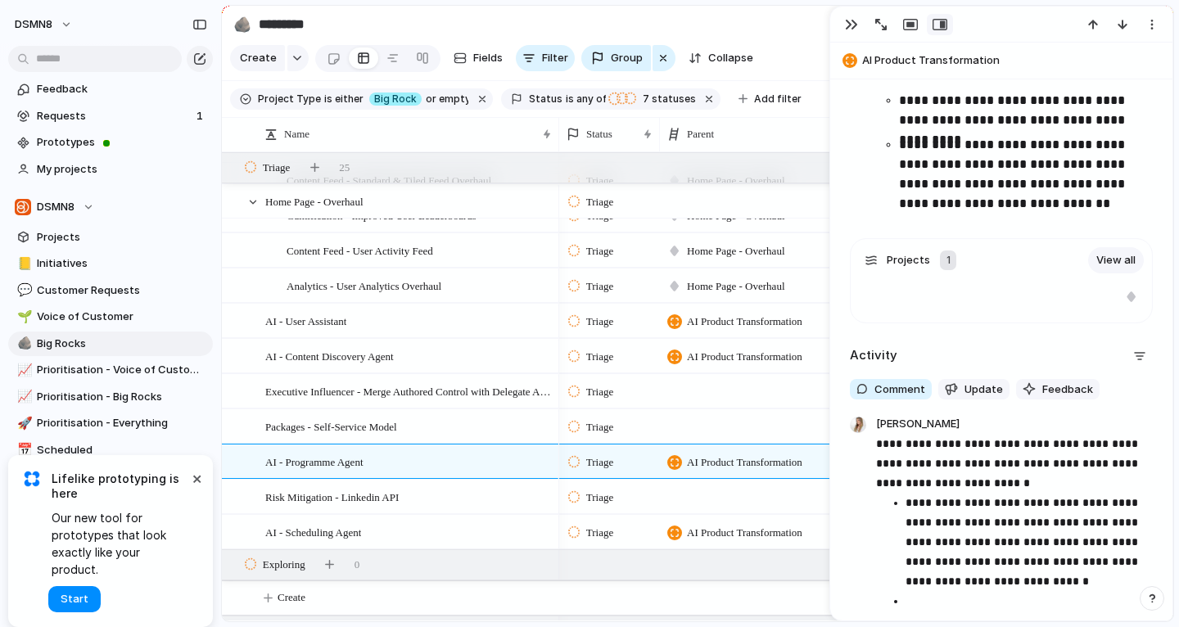
click at [1035, 477] on p "**********" at bounding box center [1014, 463] width 277 height 59
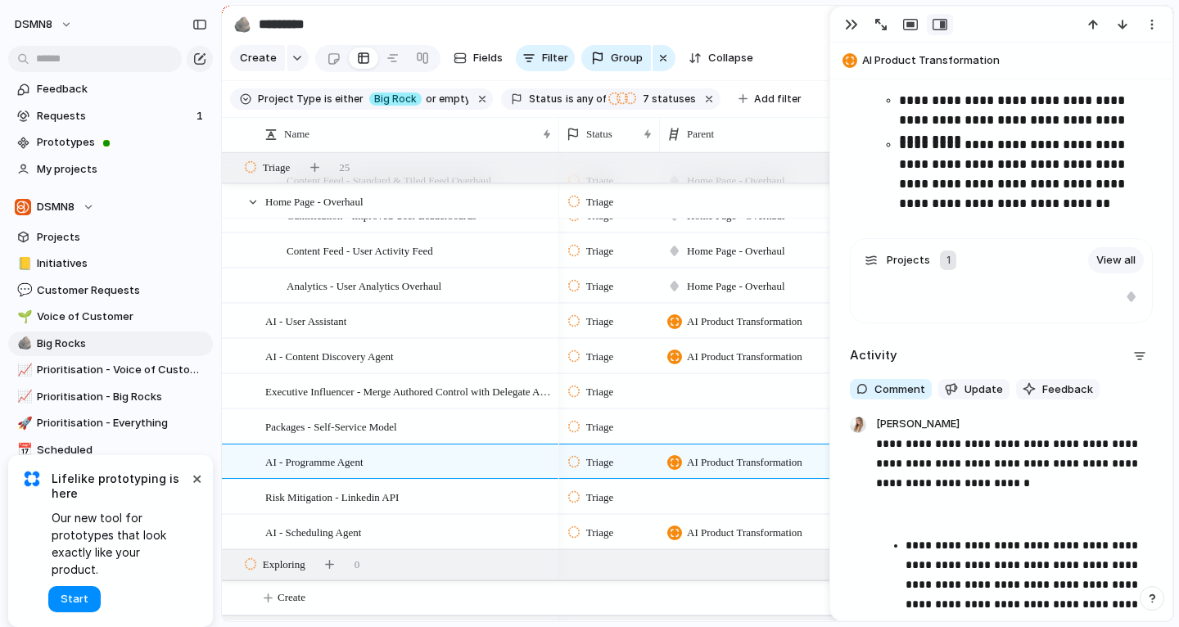
scroll to position [3058, 0]
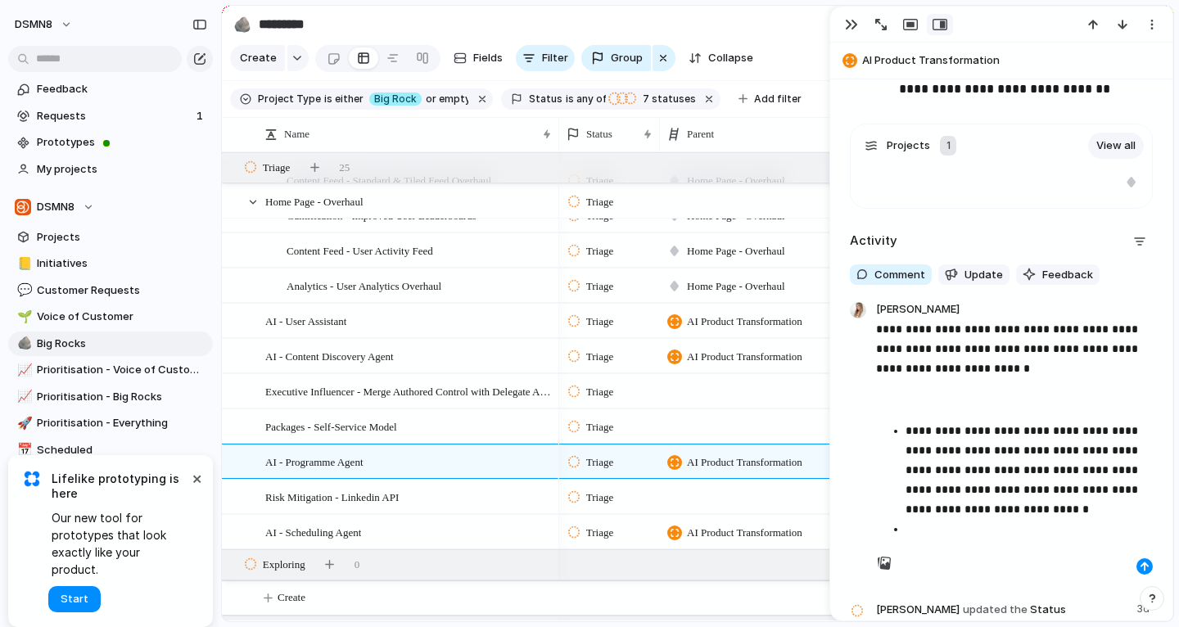
click at [919, 527] on p at bounding box center [1029, 529] width 247 height 20
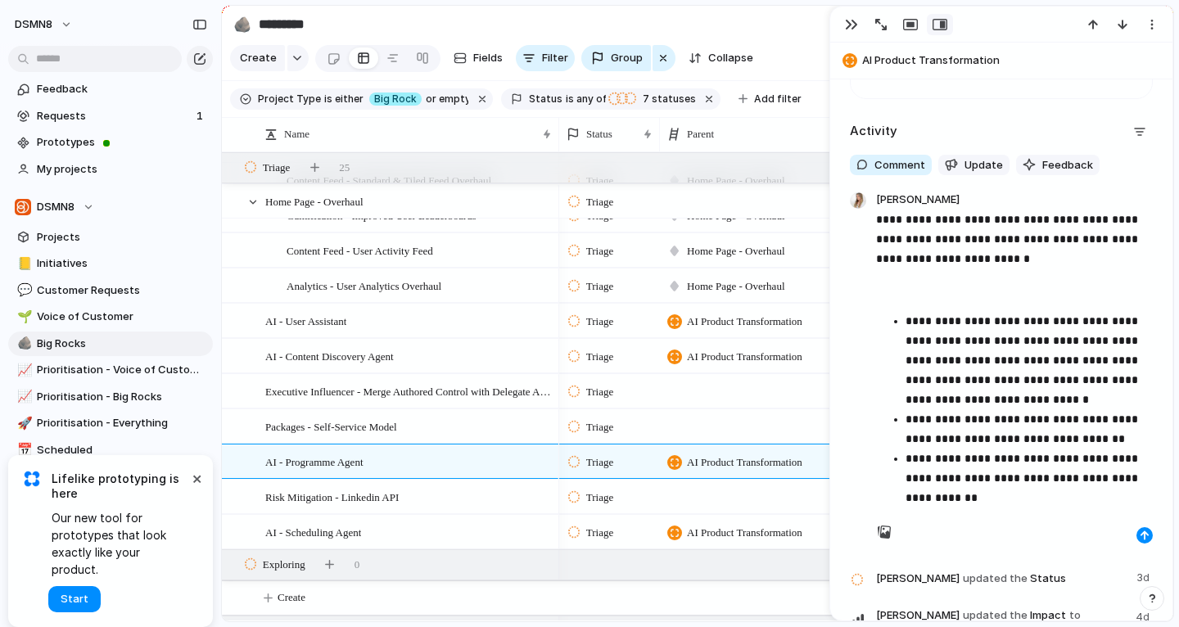
scroll to position [3171, 0]
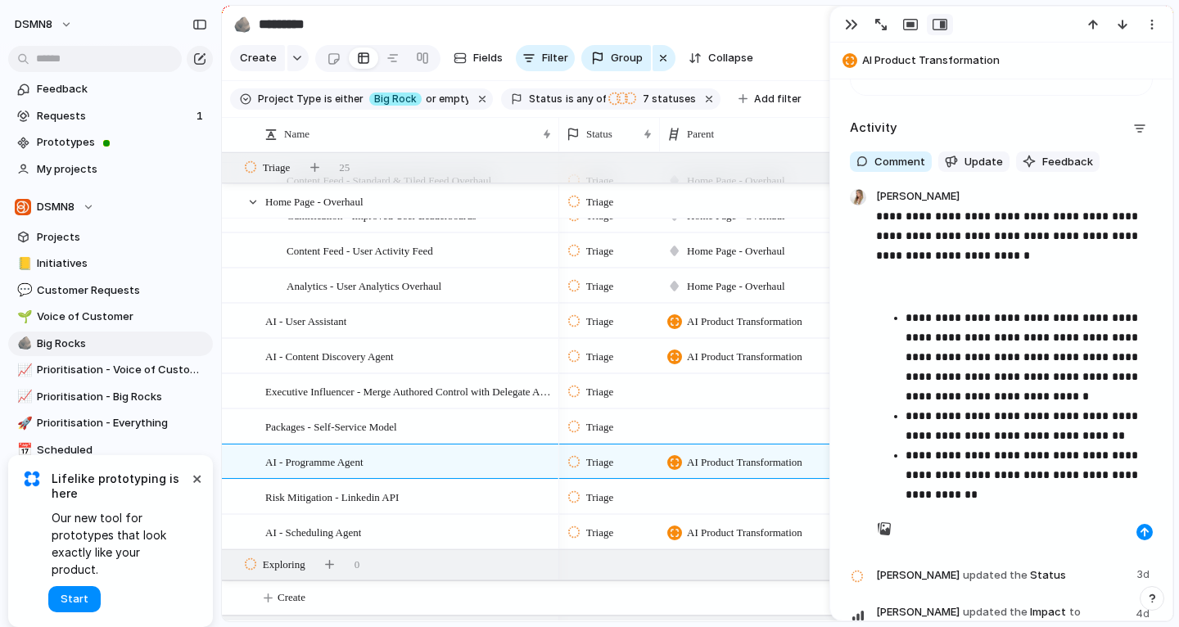
click at [1156, 527] on div "**********" at bounding box center [1001, 362] width 313 height 355
click at [1151, 527] on div at bounding box center [1014, 529] width 277 height 23
click at [1142, 527] on button "button" at bounding box center [1145, 532] width 16 height 16
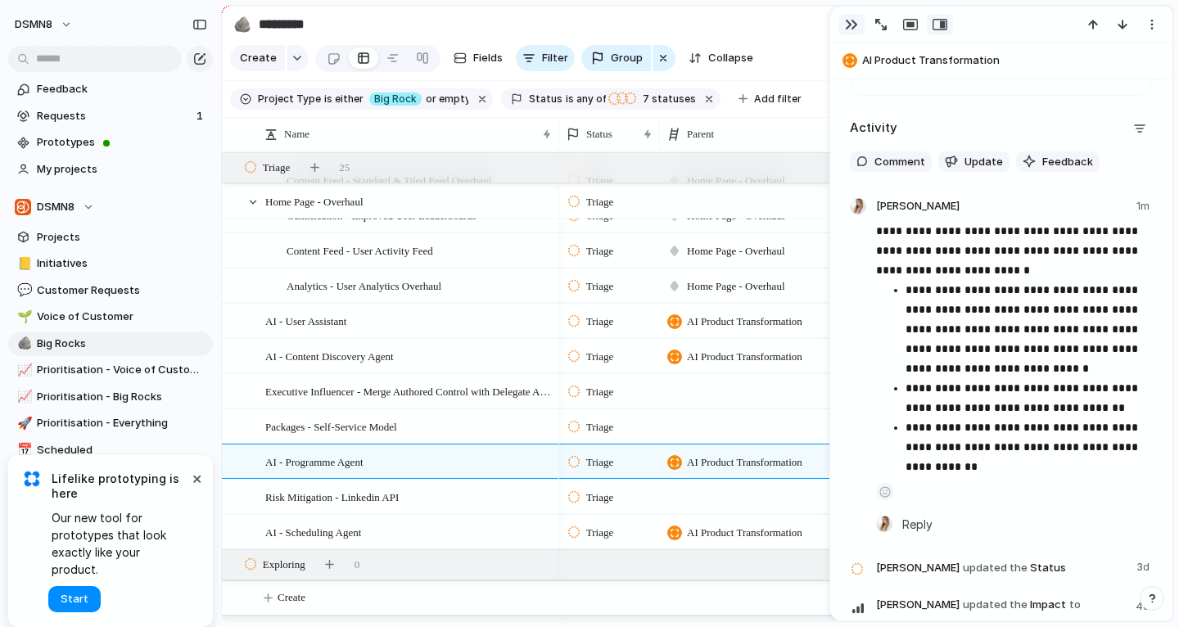
click at [848, 25] on div "button" at bounding box center [851, 24] width 13 height 13
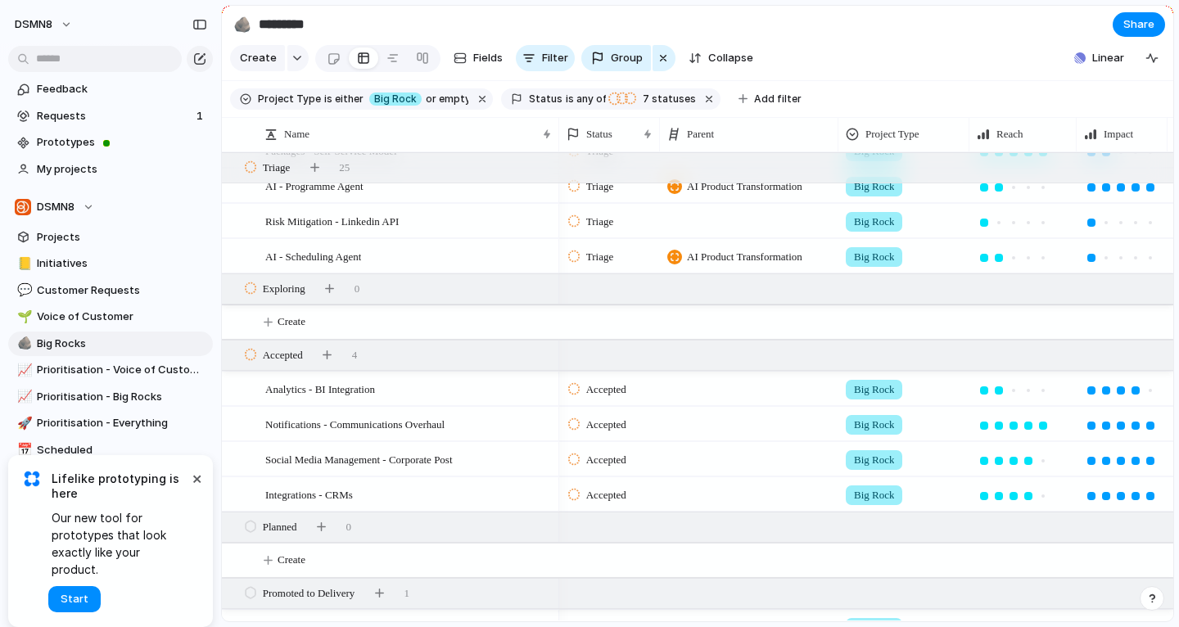
scroll to position [805, 0]
